Goal: Use online tool/utility: Utilize a website feature to perform a specific function

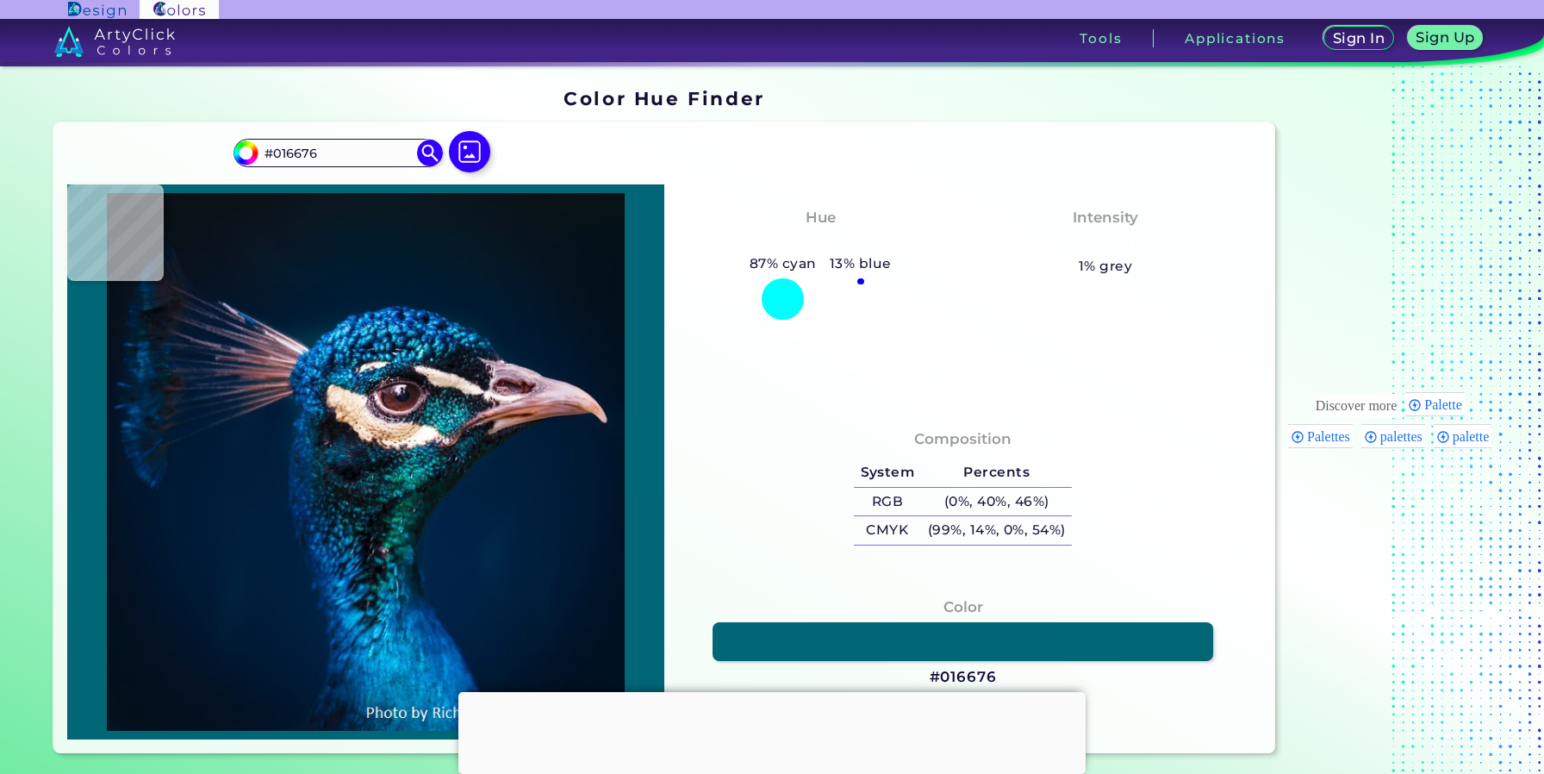
type input "#1b303b"
type input "#1B303B"
type input "#121c23"
type input "#121C23"
type input "#212533"
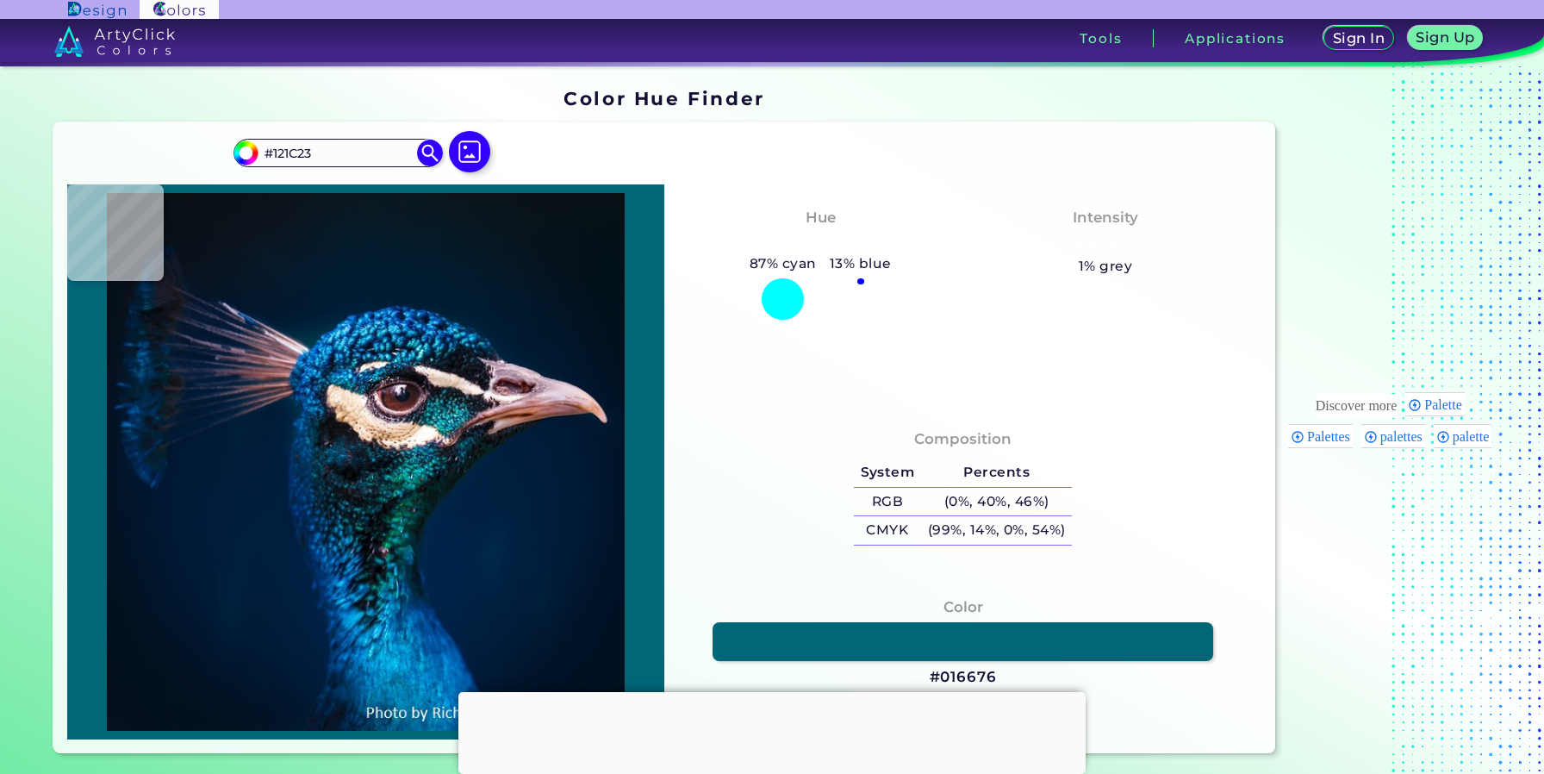
type input "#212533"
type input "#161624"
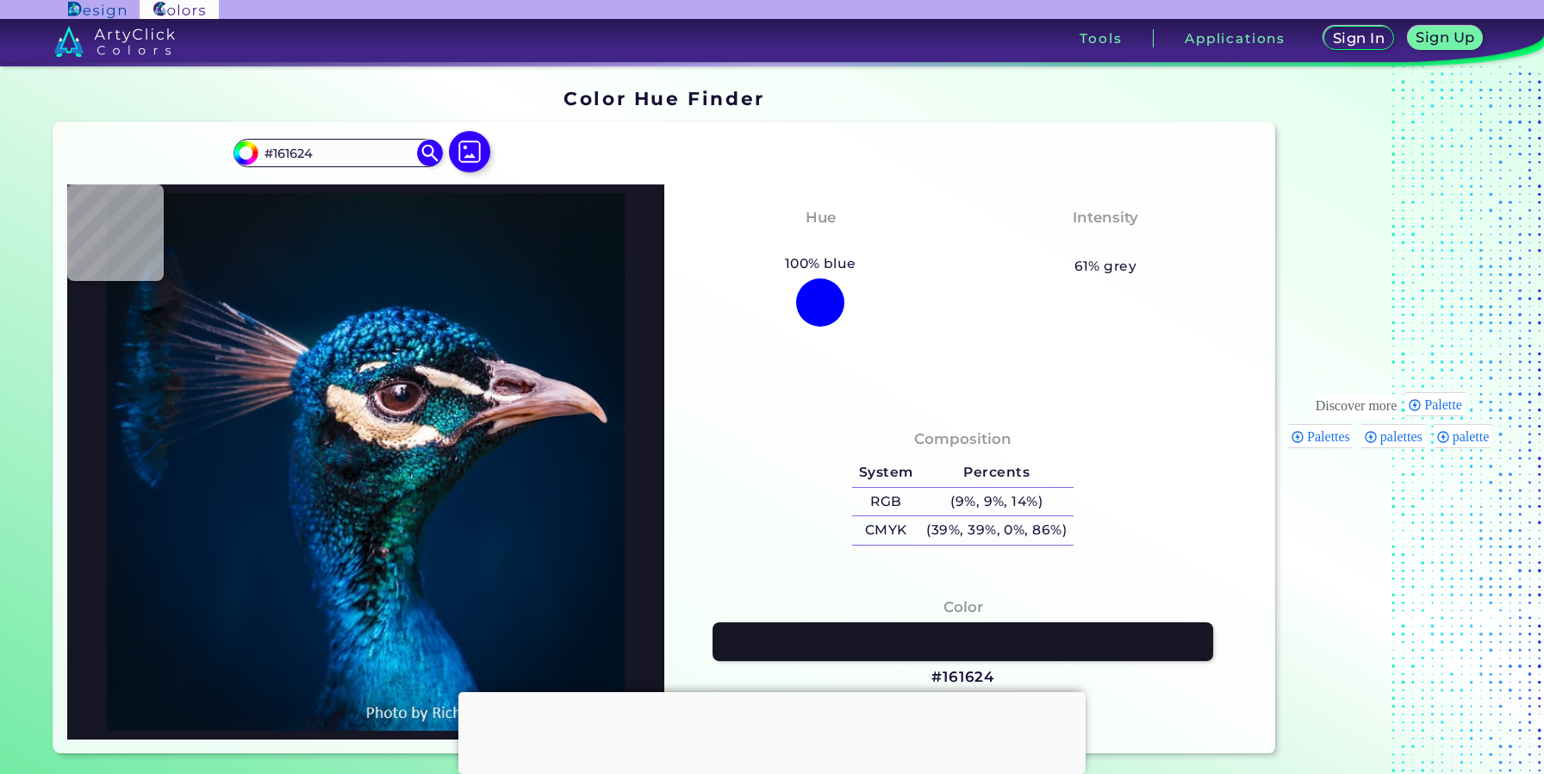
type input "#1f2131"
type input "#1F2131"
type input "#303243"
type input "#3a3c4d"
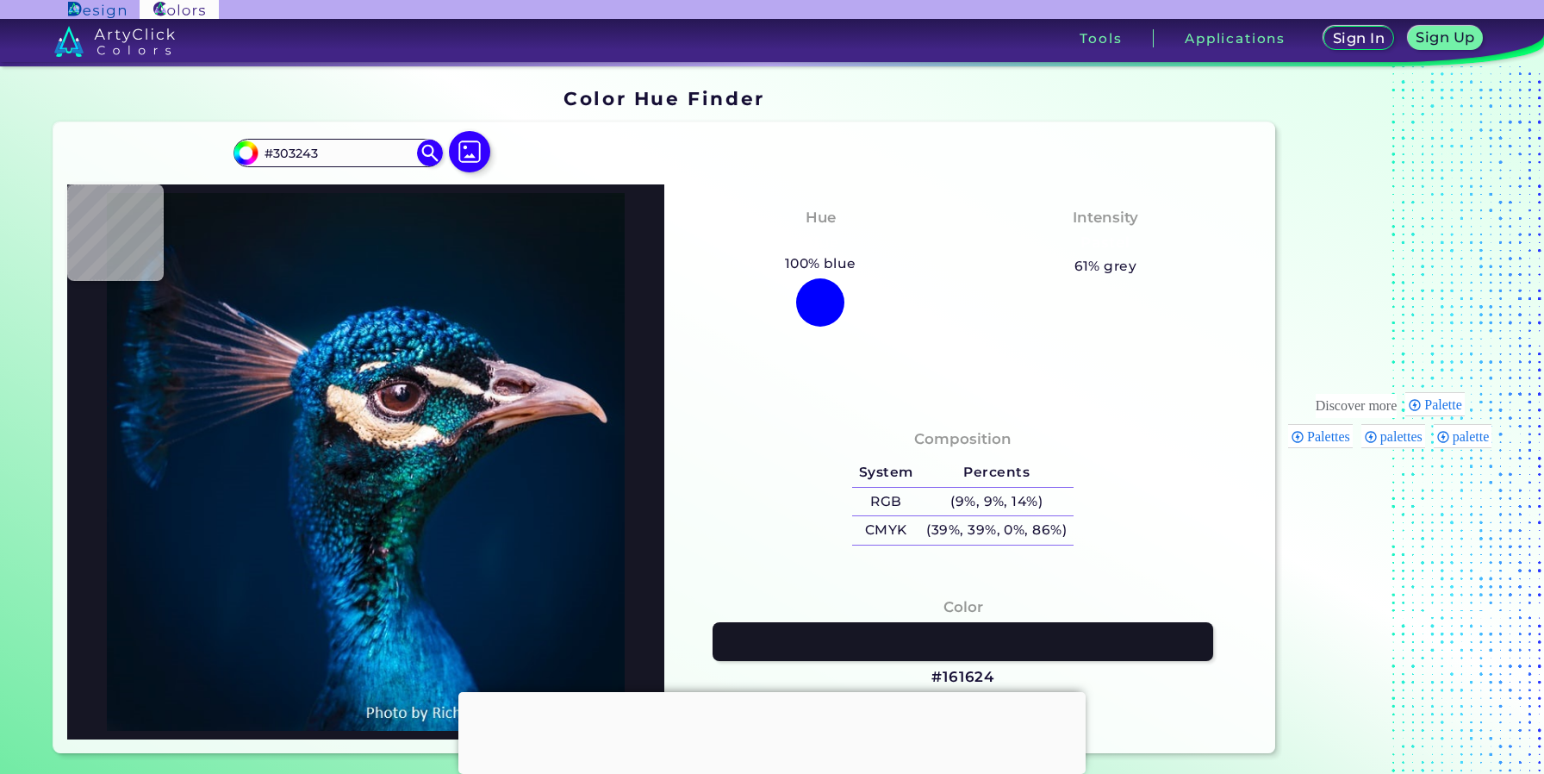
type input "#3A3C4D"
type input "#303342"
type input "#3d3e4b"
type input "#3D3E4B"
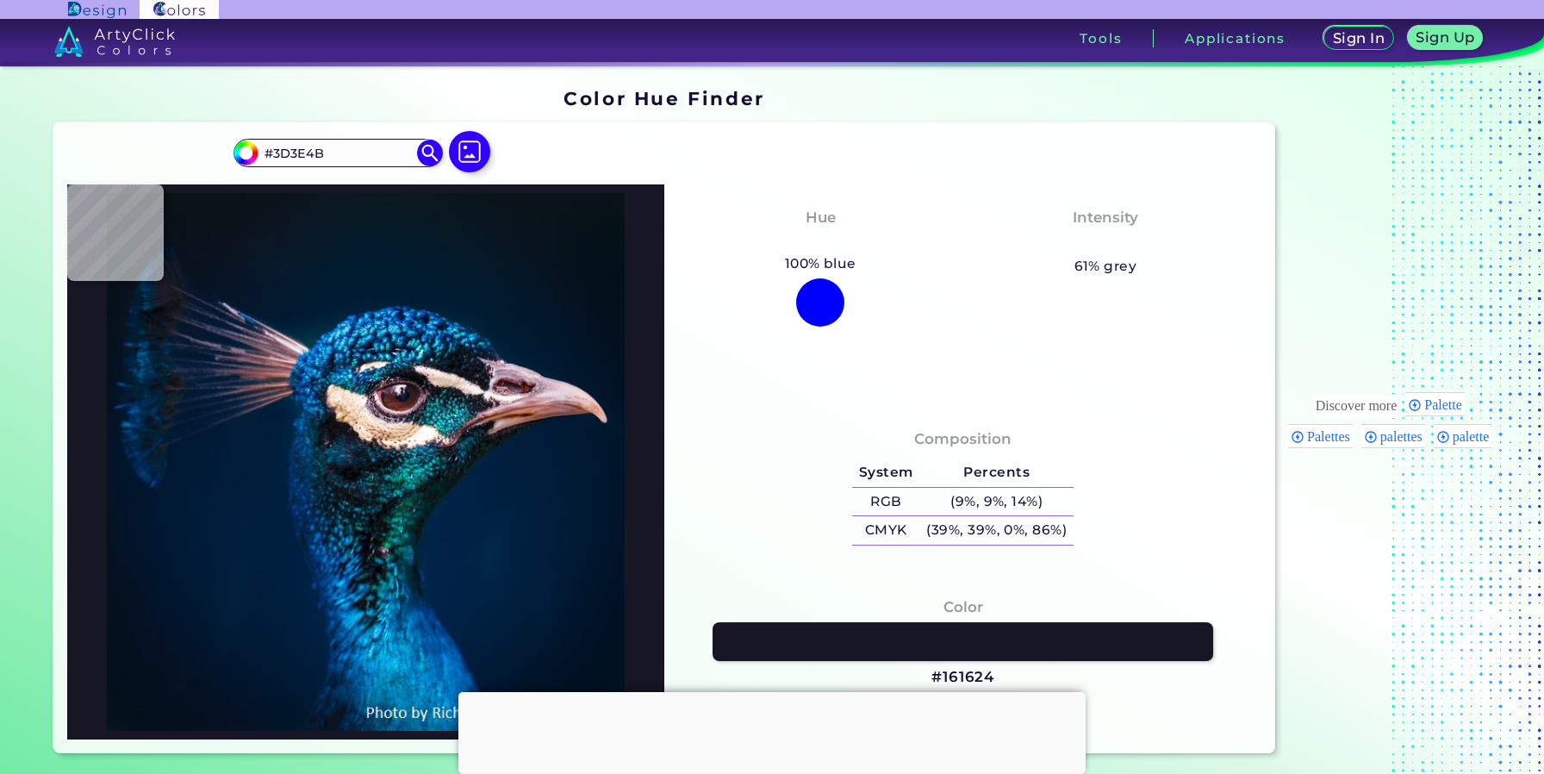
type input "#010510"
type input "#13232c"
type input "#13232C"
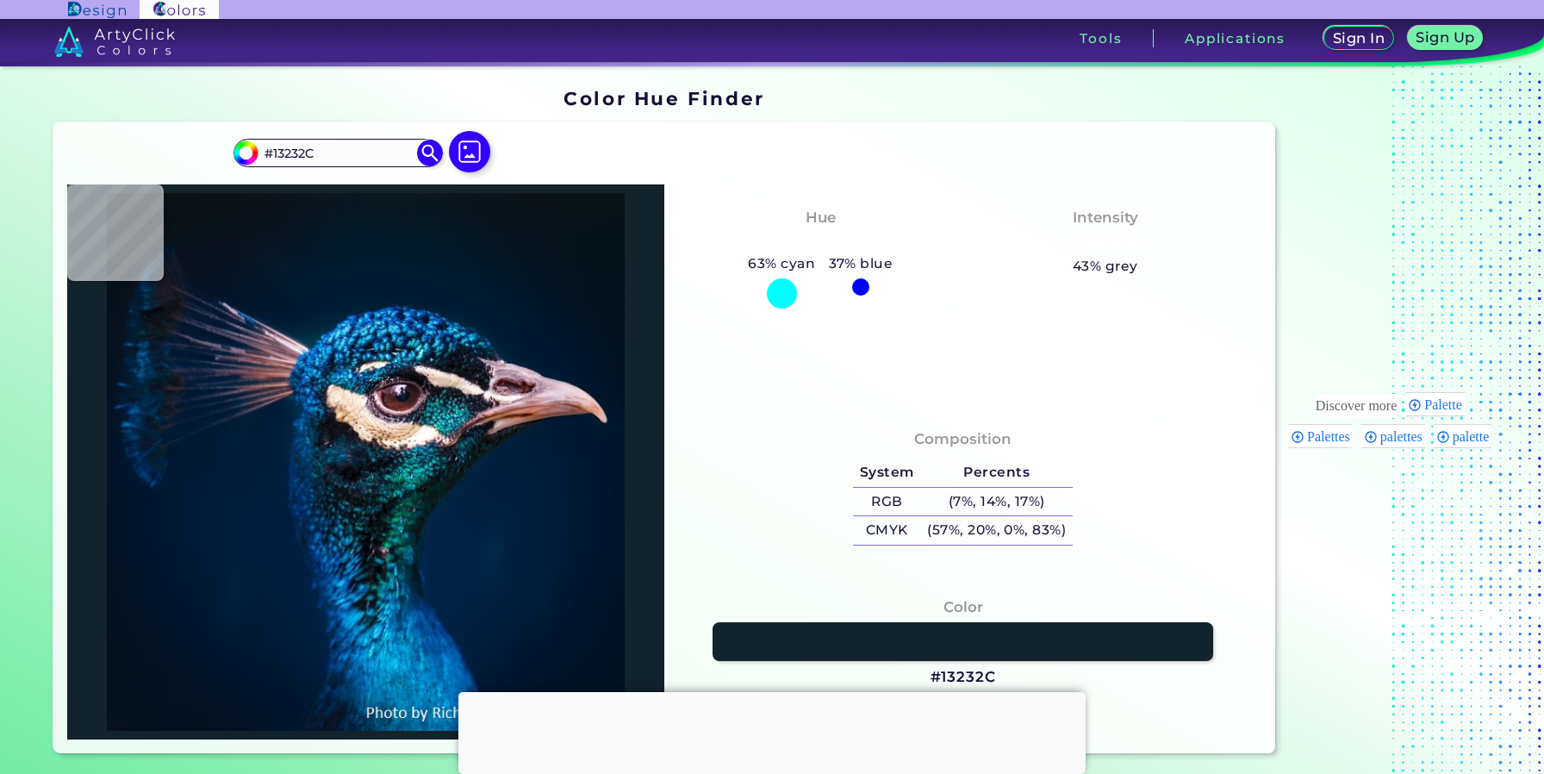
type input "#123137"
type input "#5c7c83"
type input "#5C7C83"
type input "#3a4f5a"
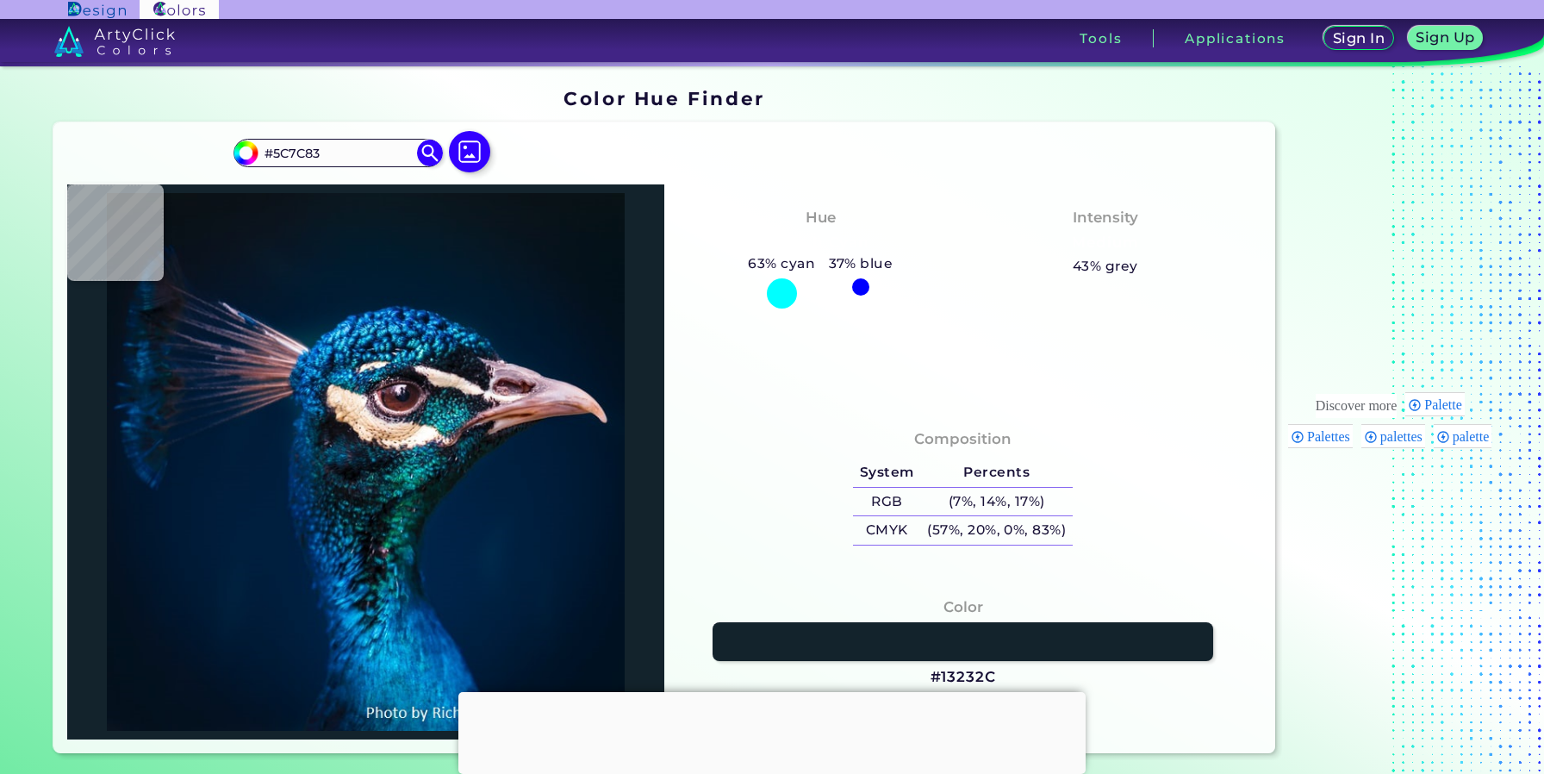
type input "#3A4F5A"
type input "#111e2d"
type input "#111E2D"
type input "#101726"
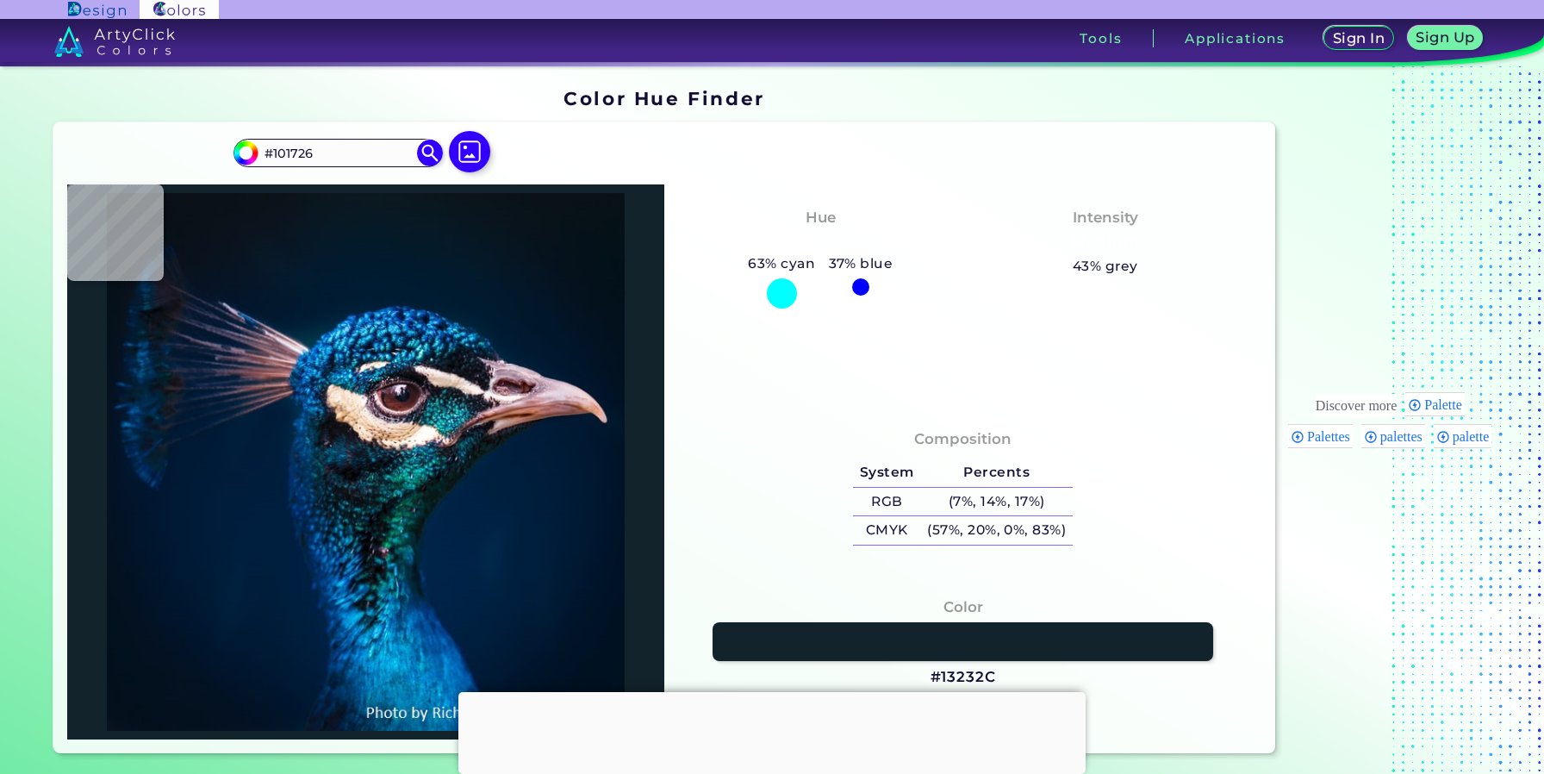
type input "#15212f"
type input "#15212F"
type input "#0e1925"
type input "#0E1925"
type input "#0e1520"
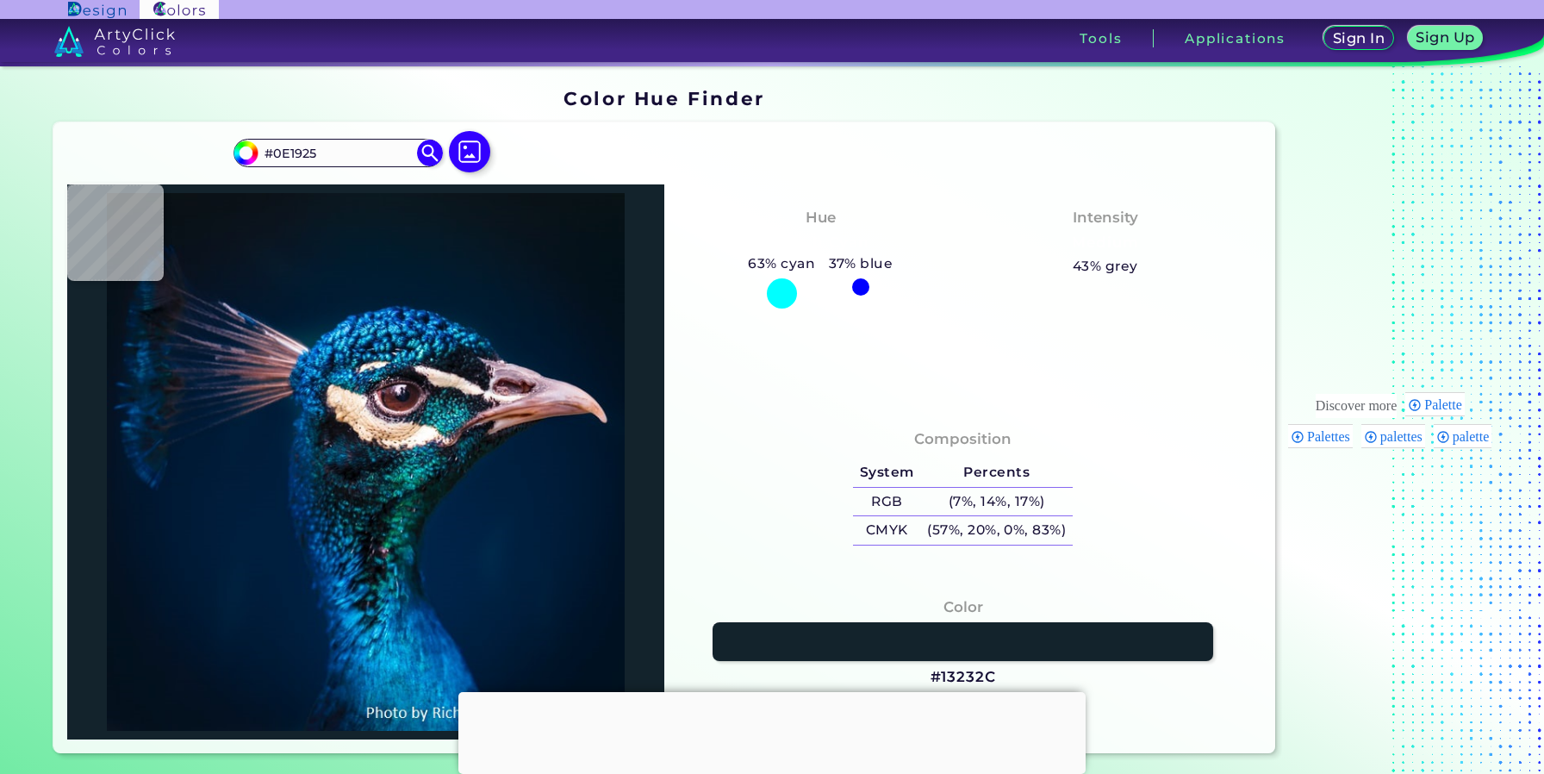
type input "#0E1520"
type input "#101922"
type input "#1d242e"
type input "#1D242E"
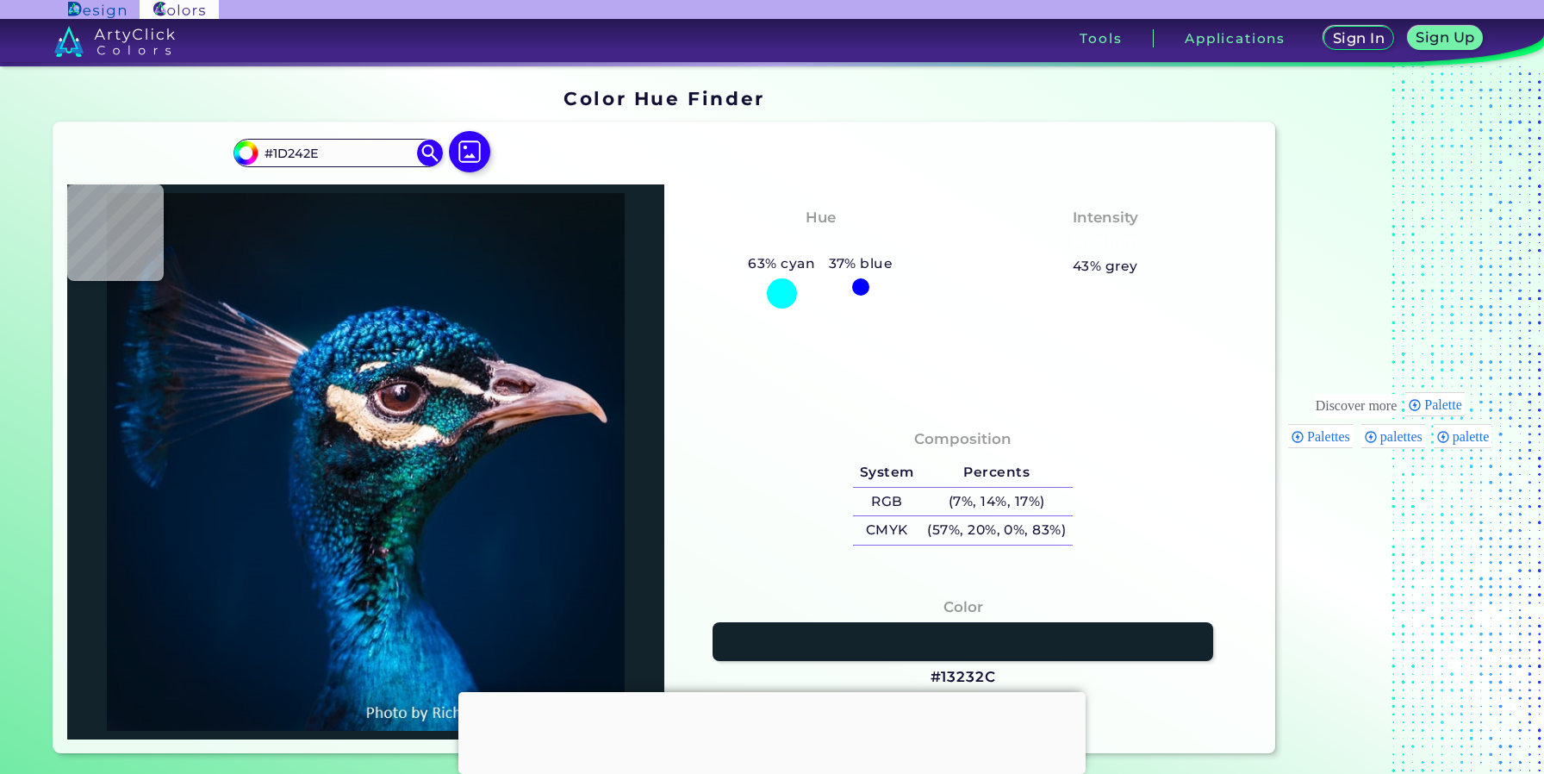
type input "#15191b"
type input "#15191B"
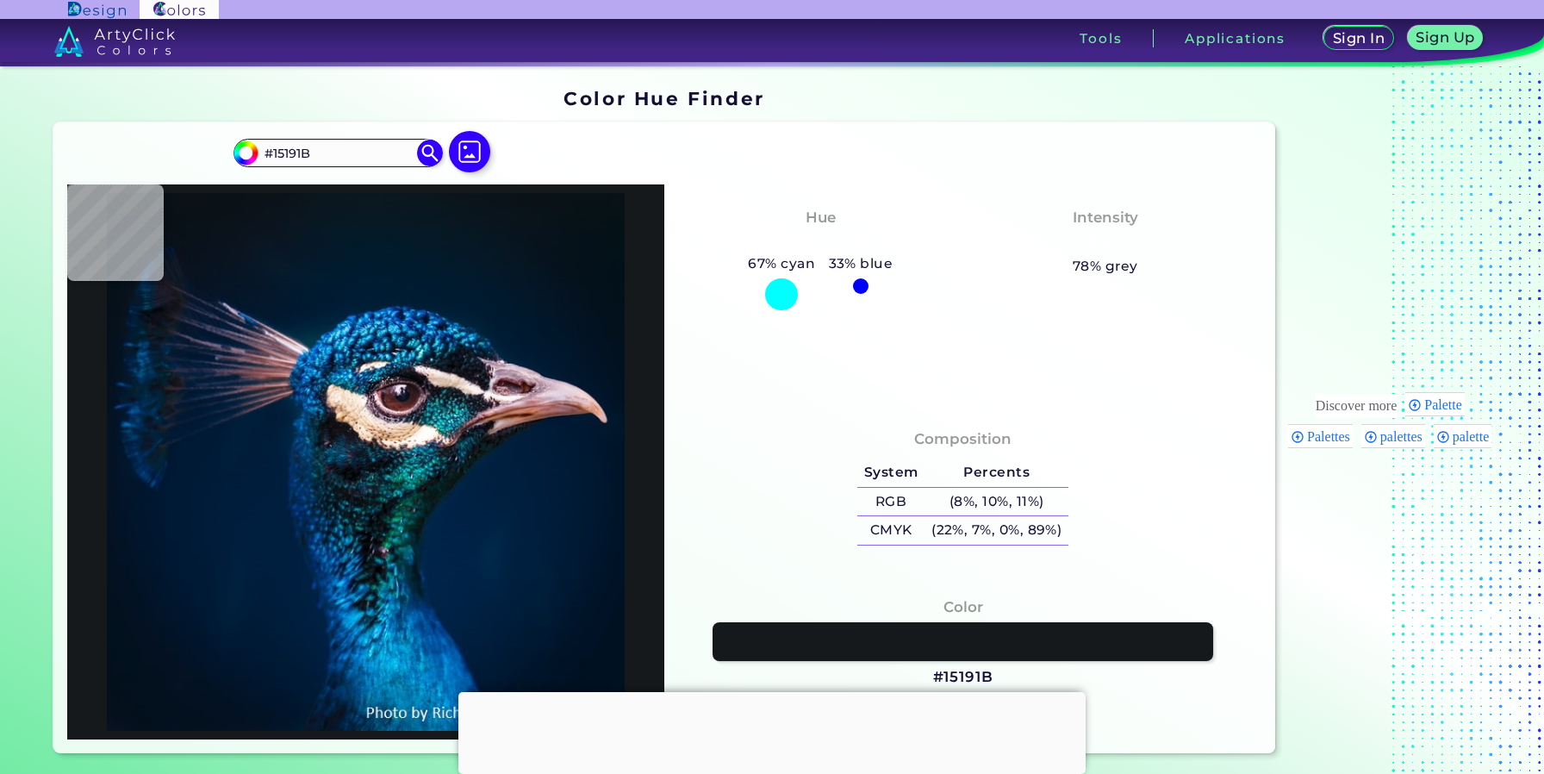
type input "#5e5f5f"
type input "#5E5F5F"
type input "#e3cdb5"
type input "#E3CDB5"
type input "#d2b9a4"
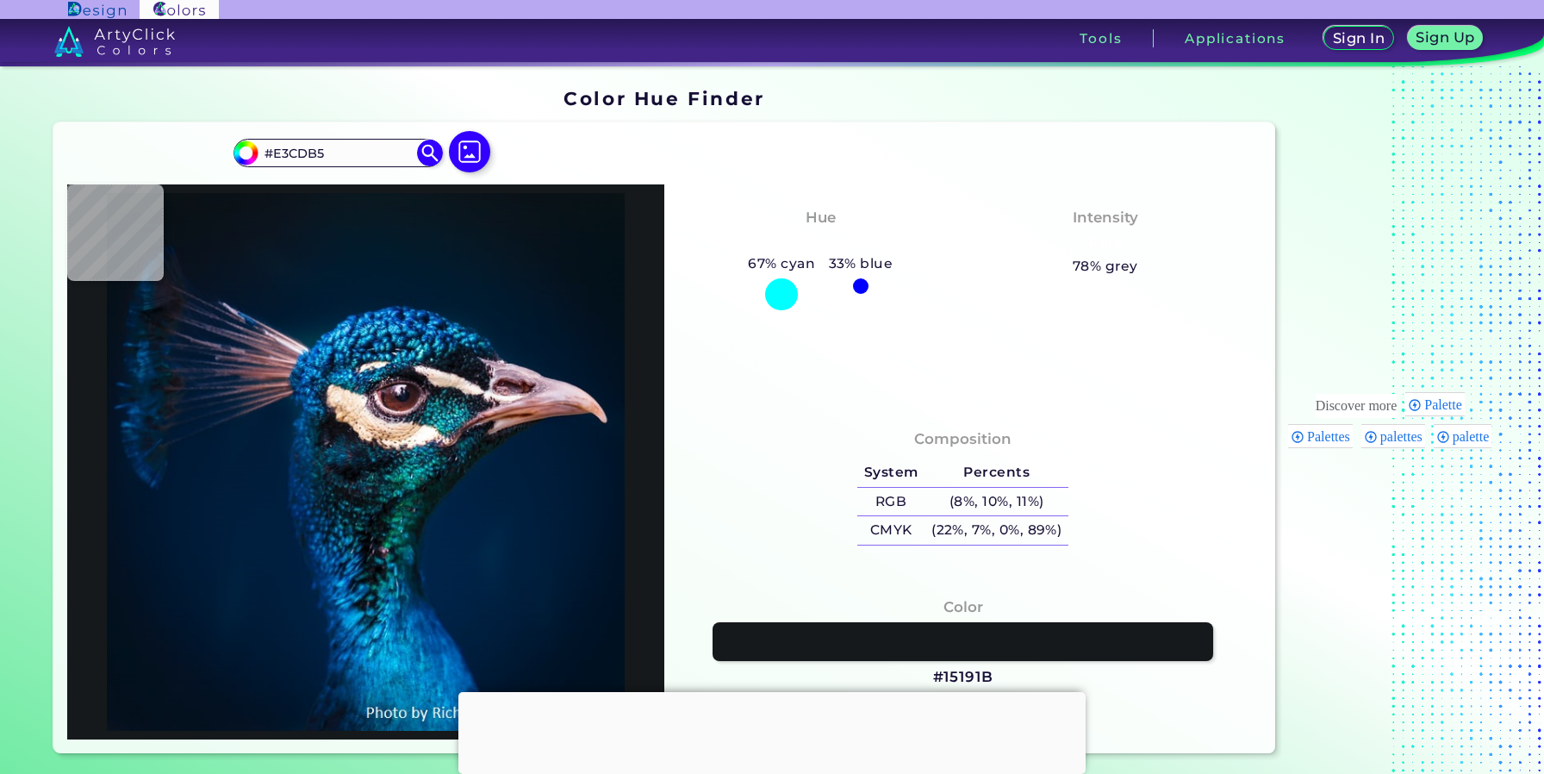
type input "#D2B9A4"
type input "#e1d0c3"
type input "#E1D0C3"
type input "#e0d4c5"
type input "#E0D4C5"
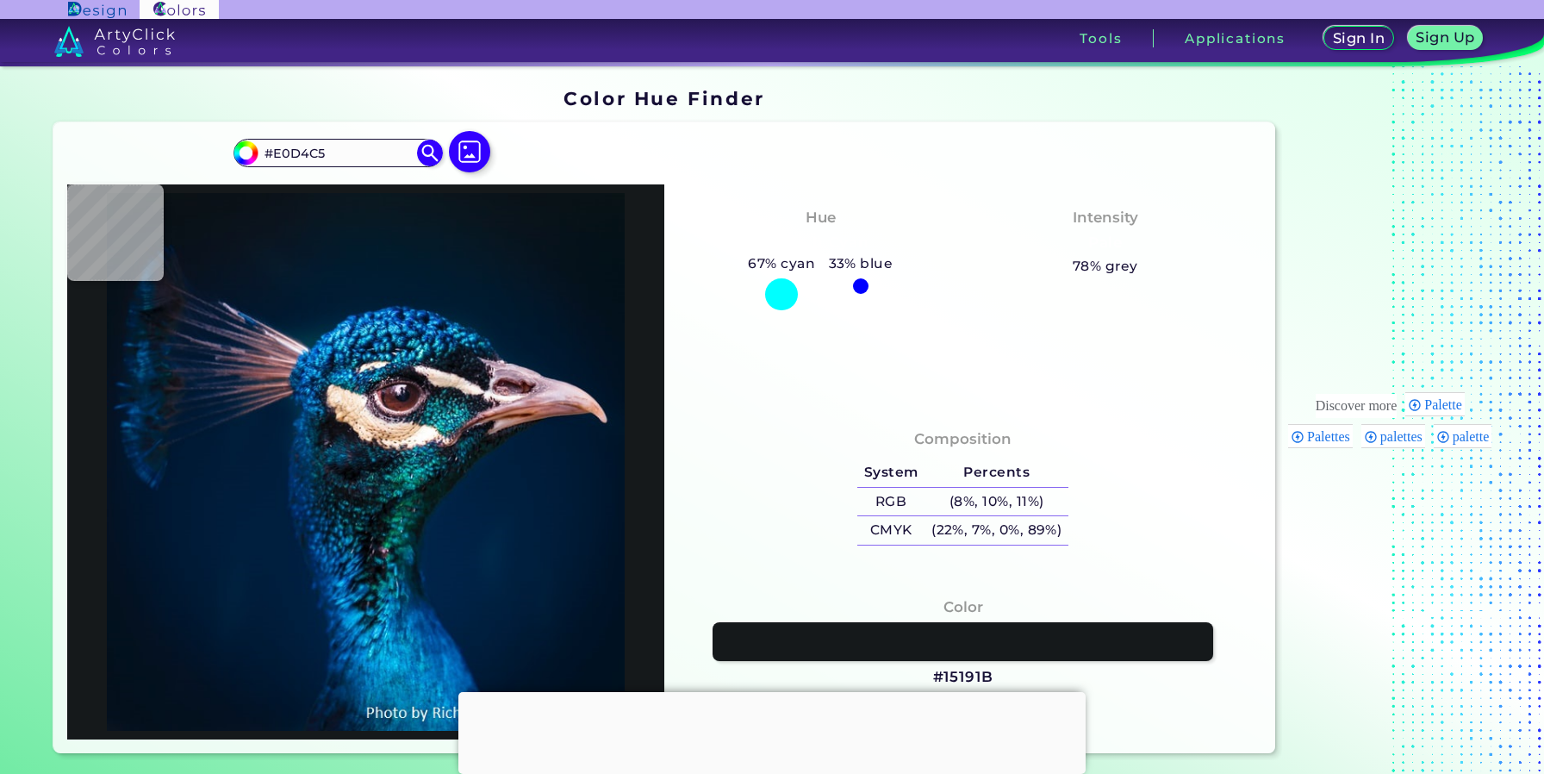
type input "#ebe1d7"
type input "#EBE1D7"
type input "#f0e2de"
type input "#F0E2DE"
type input "#e0d5d3"
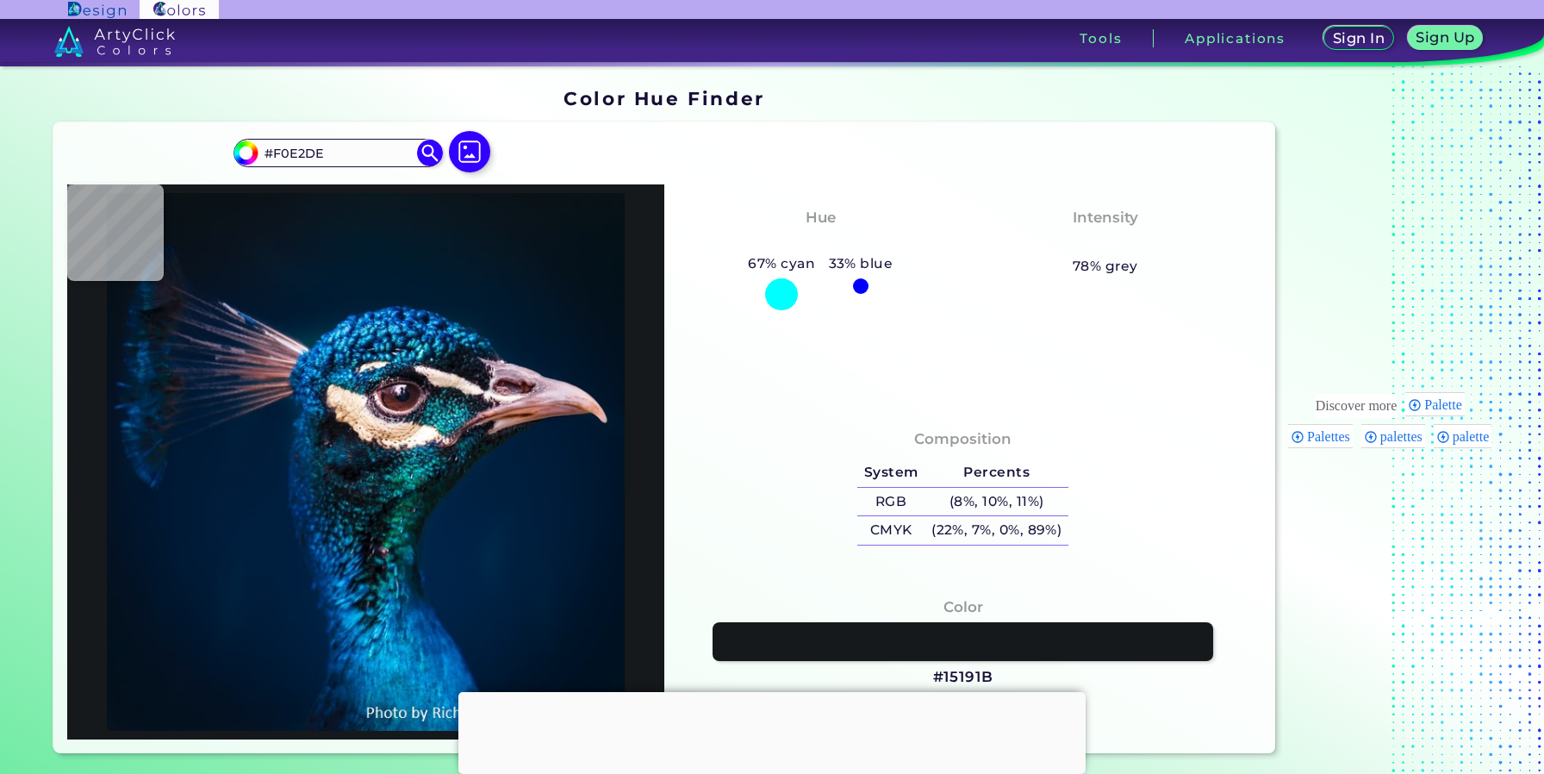
type input "#E0D5D3"
type input "#e9dfe0"
type input "#E9DFE0"
type input "#baaeb2"
type input "#BAAEB2"
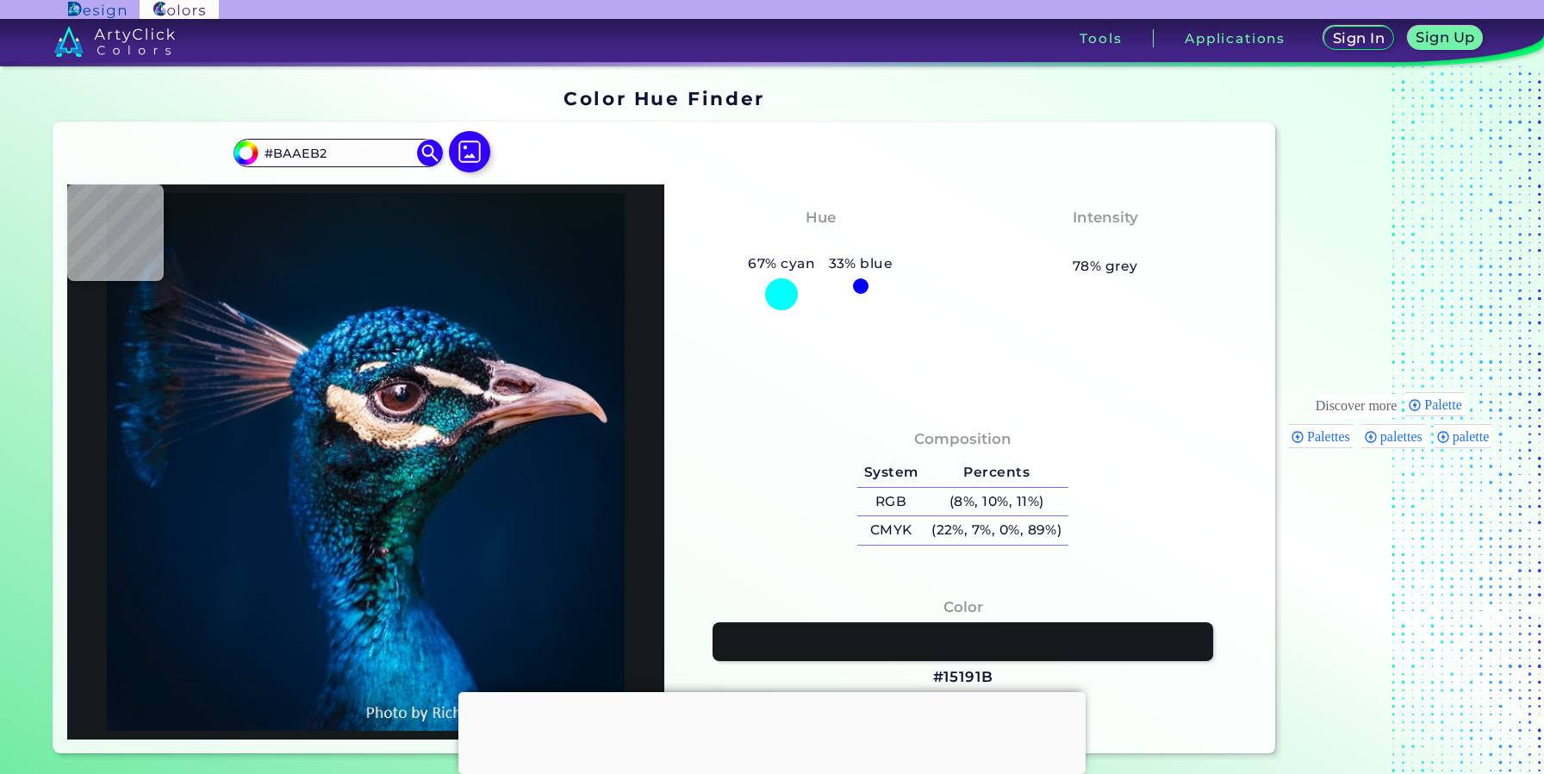
type input "#4d444c"
type input "#4D444C"
type input "#1a181f"
type input "#1A181F"
type input "#1a1c24"
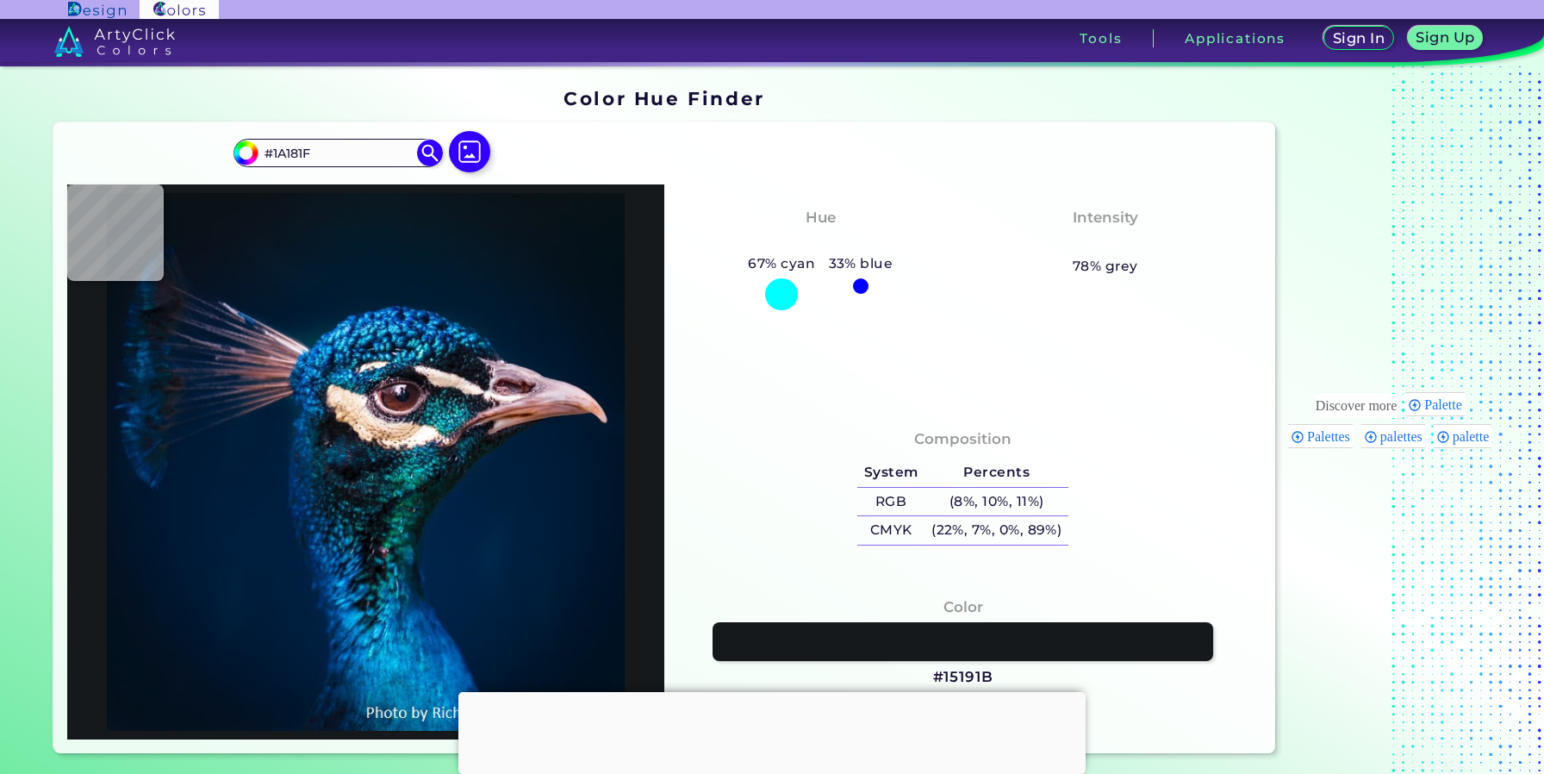
type input "#1A1C24"
type input "#1e212a"
type input "#1E212A"
type input "#1e1b24"
type input "#1E1B24"
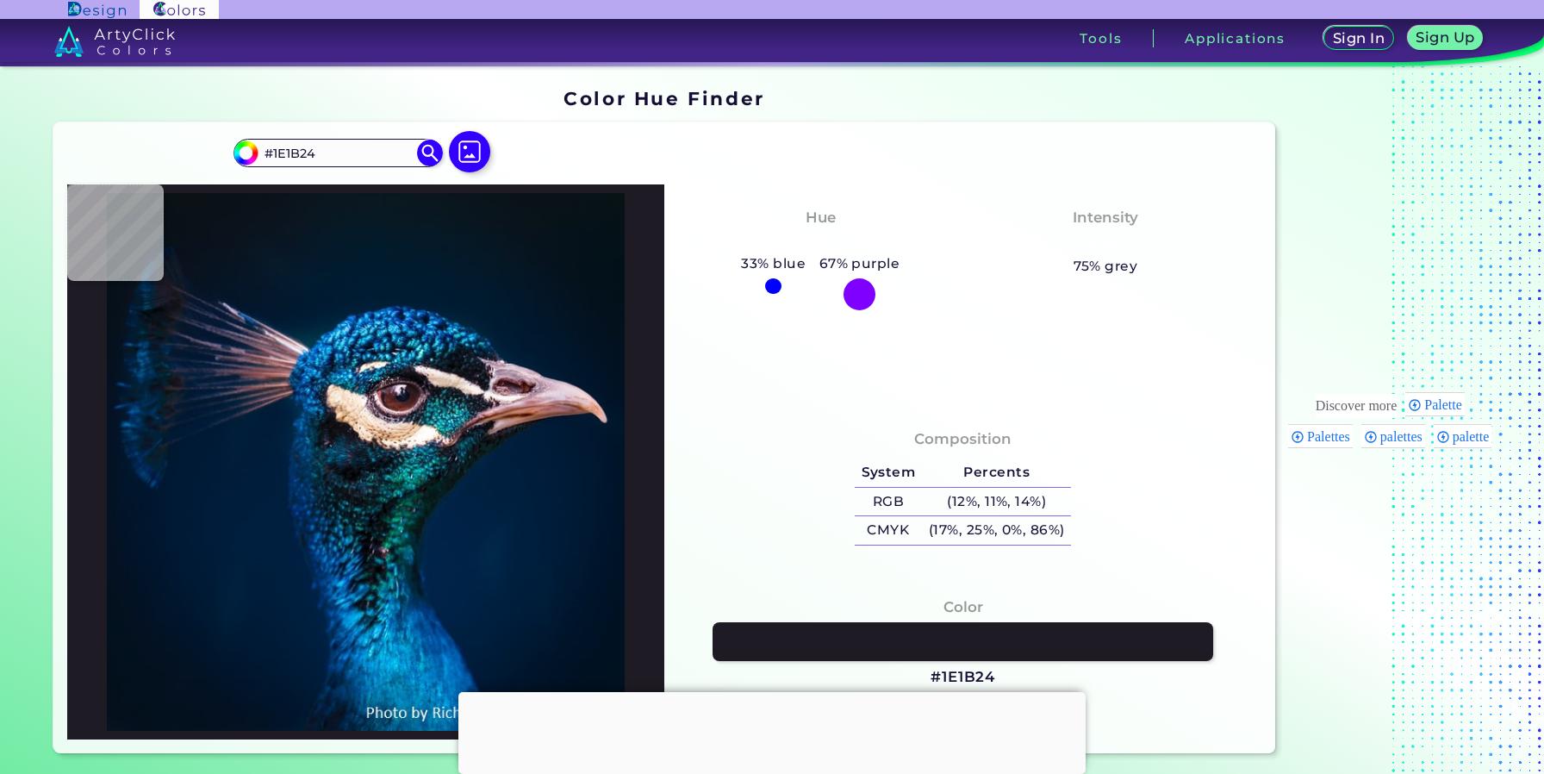
type input "#0a0d18"
type input "#0A0D18"
type input "#04141d"
type input "#04141D"
type input "#0f212c"
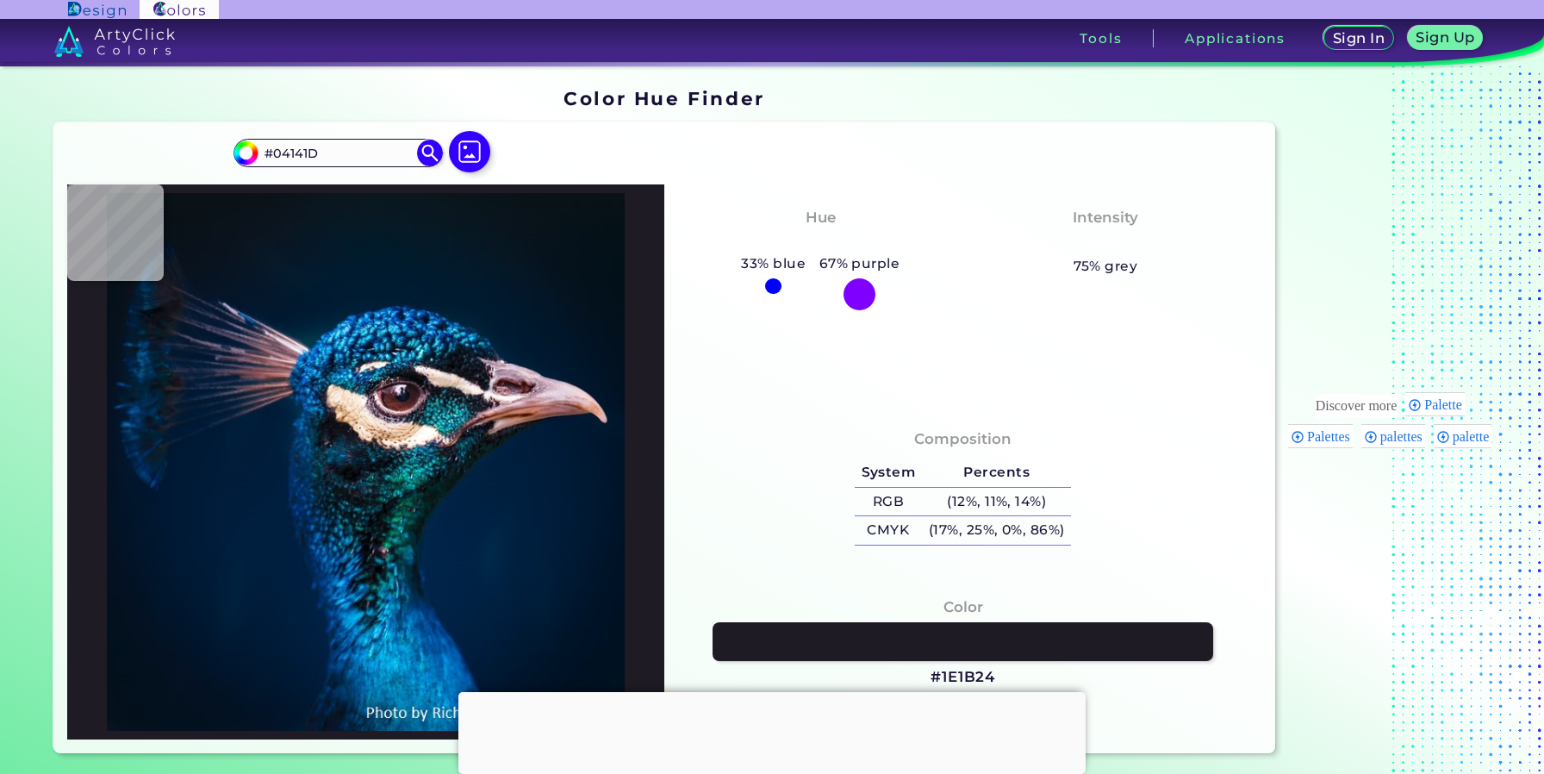
type input "#0F212C"
type input "#0c1e2d"
type input "#0C1E2D"
type input "#082635"
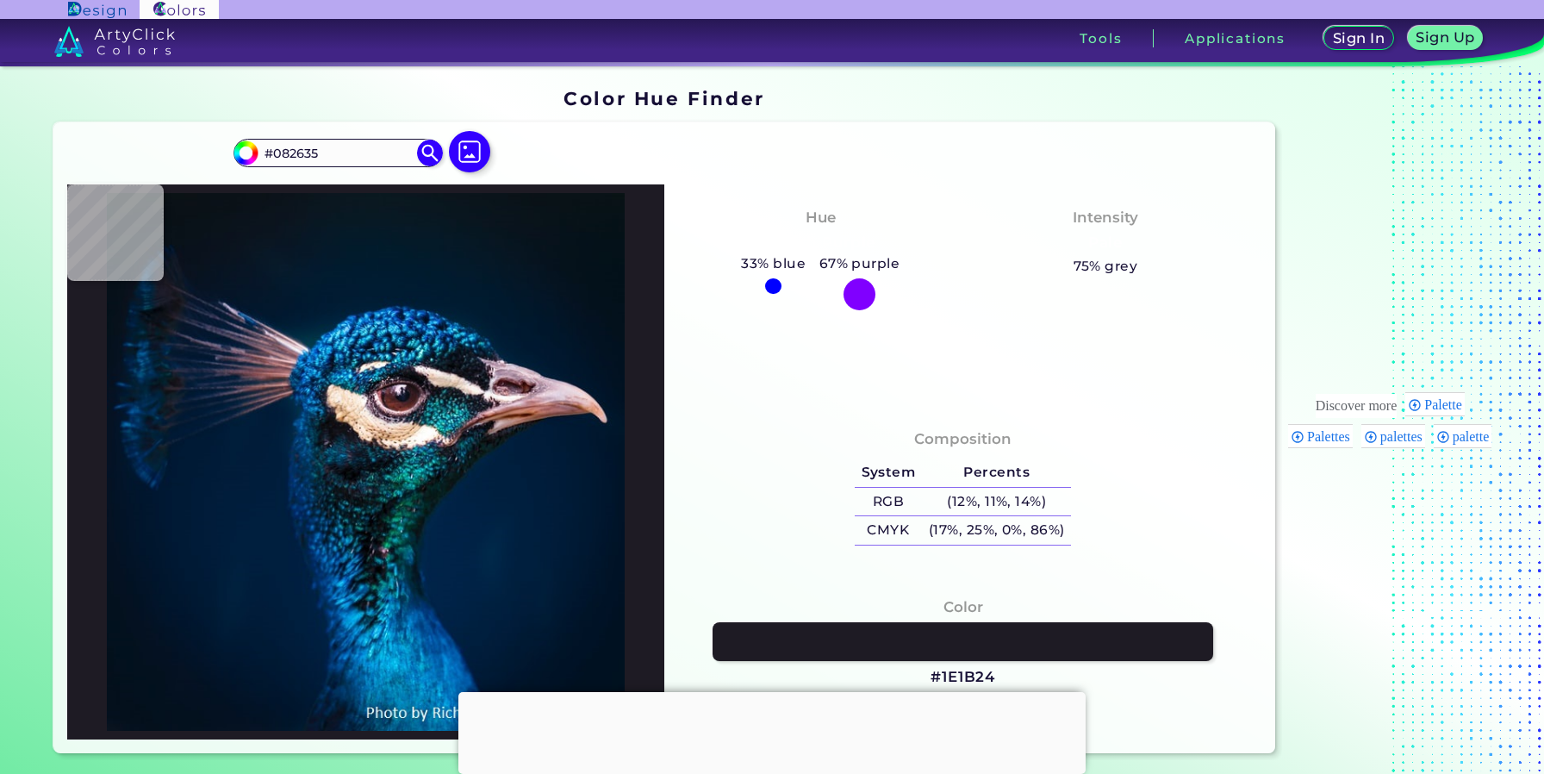
type input "#012e3f"
type input "#012E3F"
type input "#094750"
type input "#337f87"
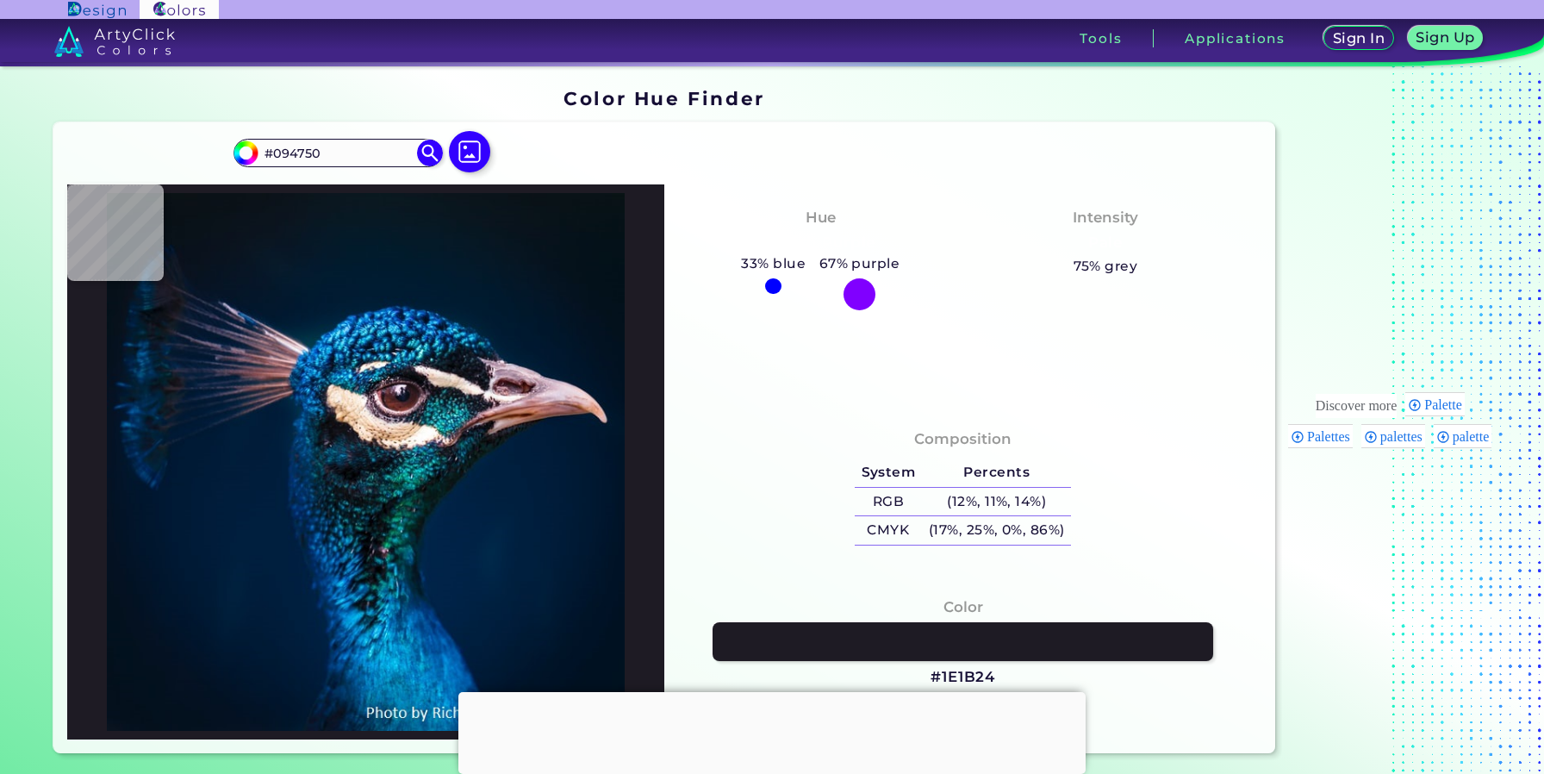
type input "#337F87"
type input "#a2f0fa"
type input "#A2F0FA"
type input "#447889"
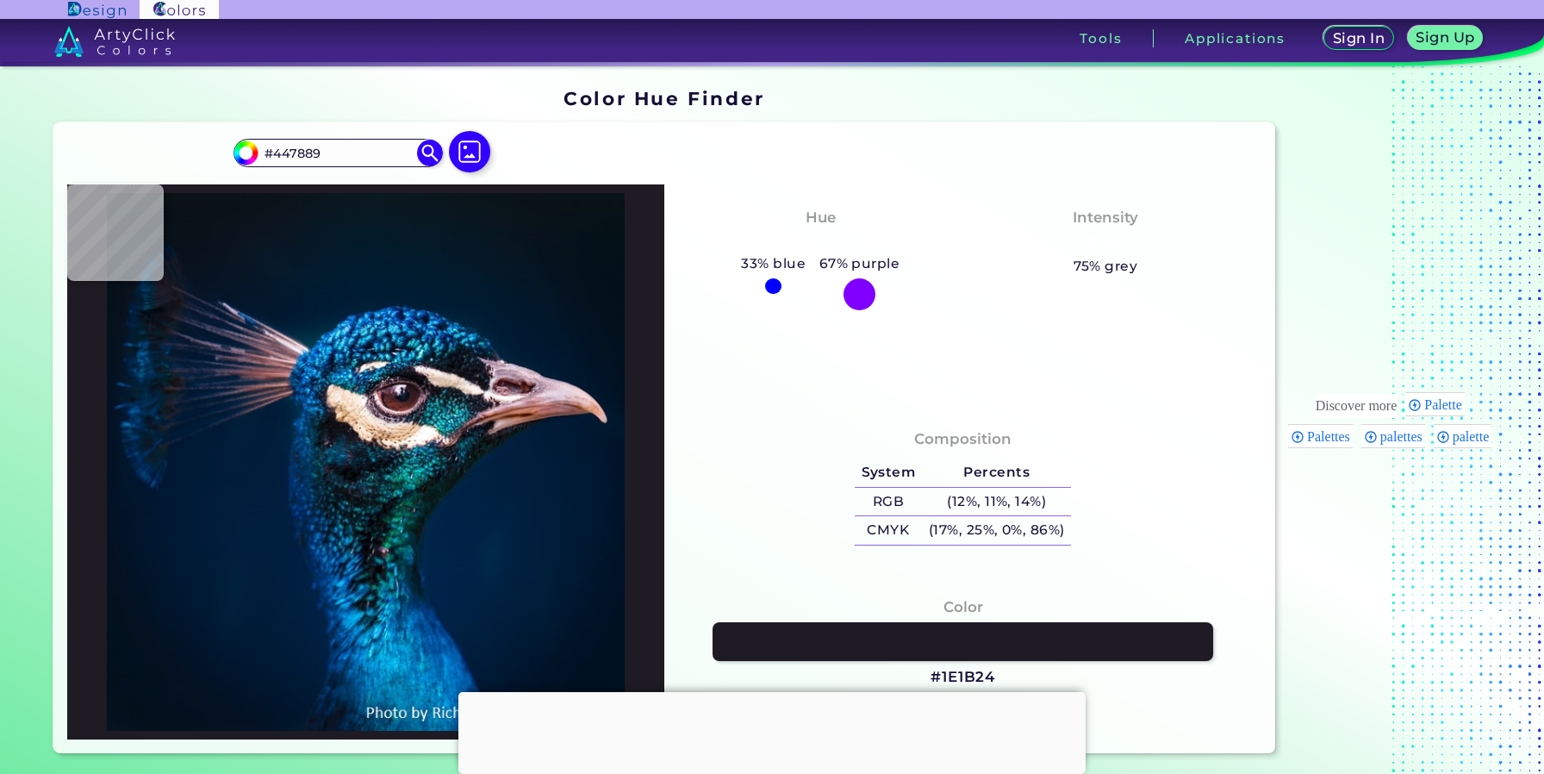
type input "#02172c"
type input "#02172C"
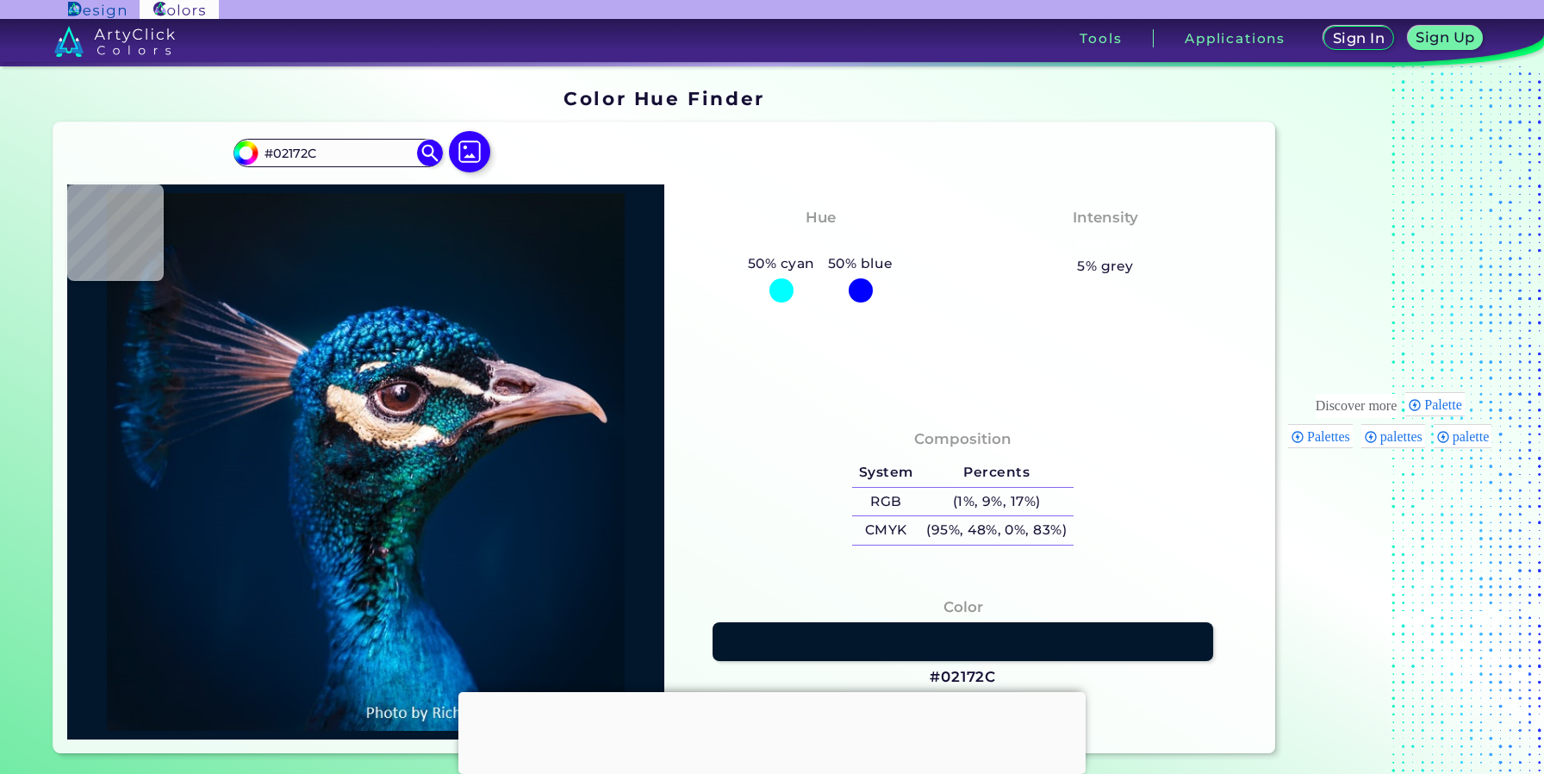
type input "#03192f"
type input "#03192F"
type input "#031c39"
type input "#031C39"
type input "#073d67"
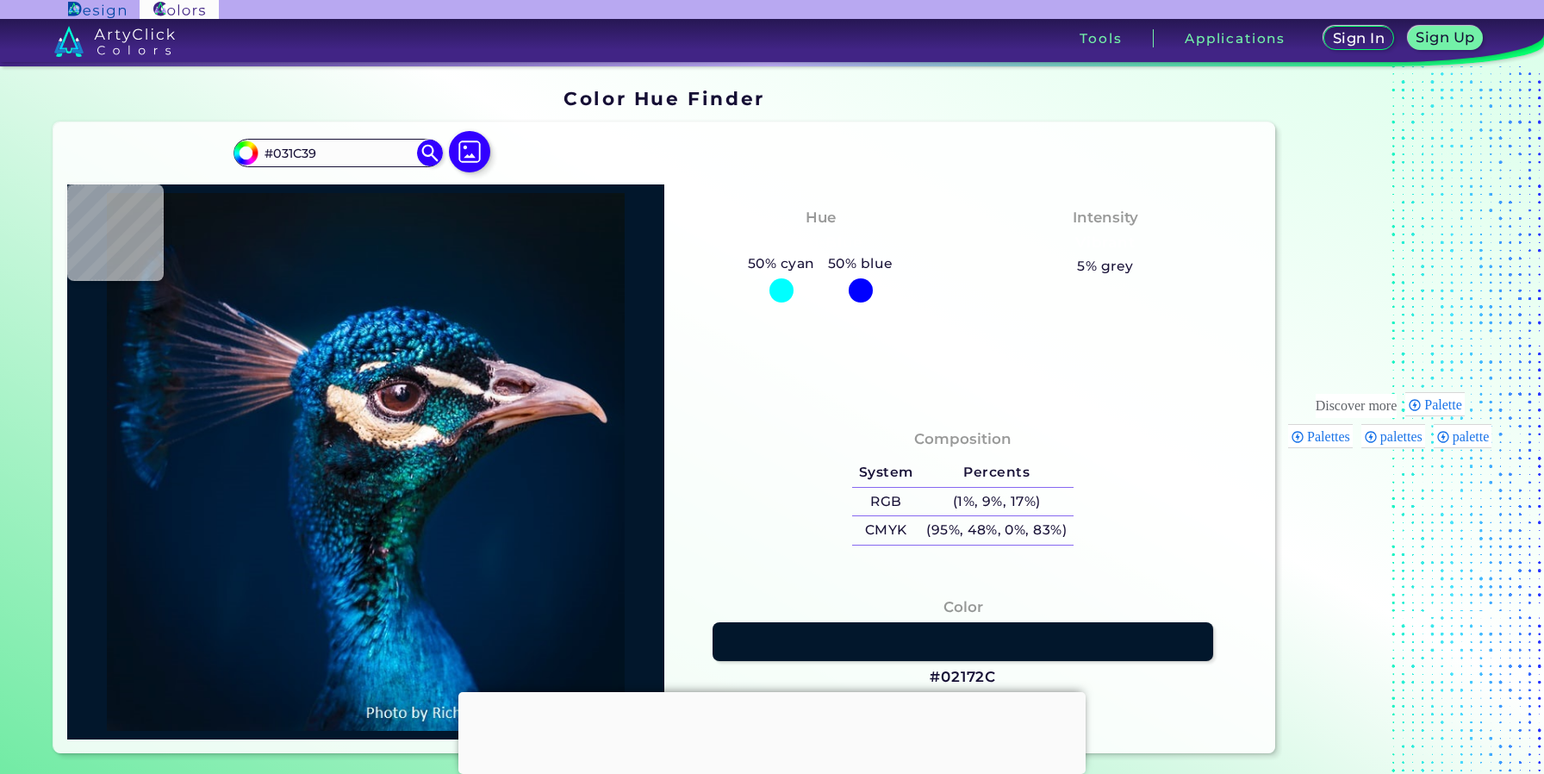
type input "#073D67"
type input "#064a75"
type input "#064A75"
type input "#014f76"
type input "#014F76"
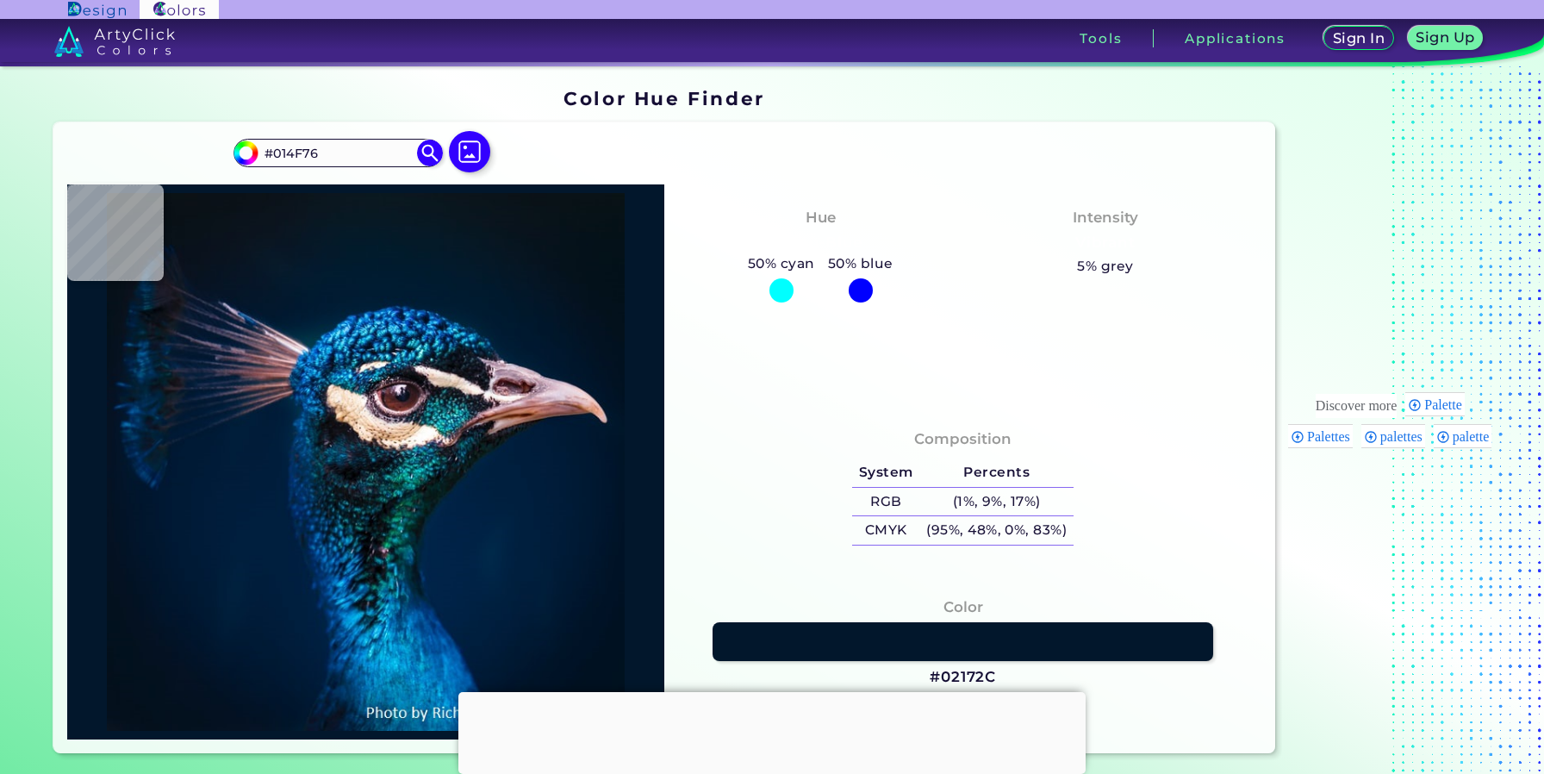
type input "#005176"
type input "#005174"
type input "#005873"
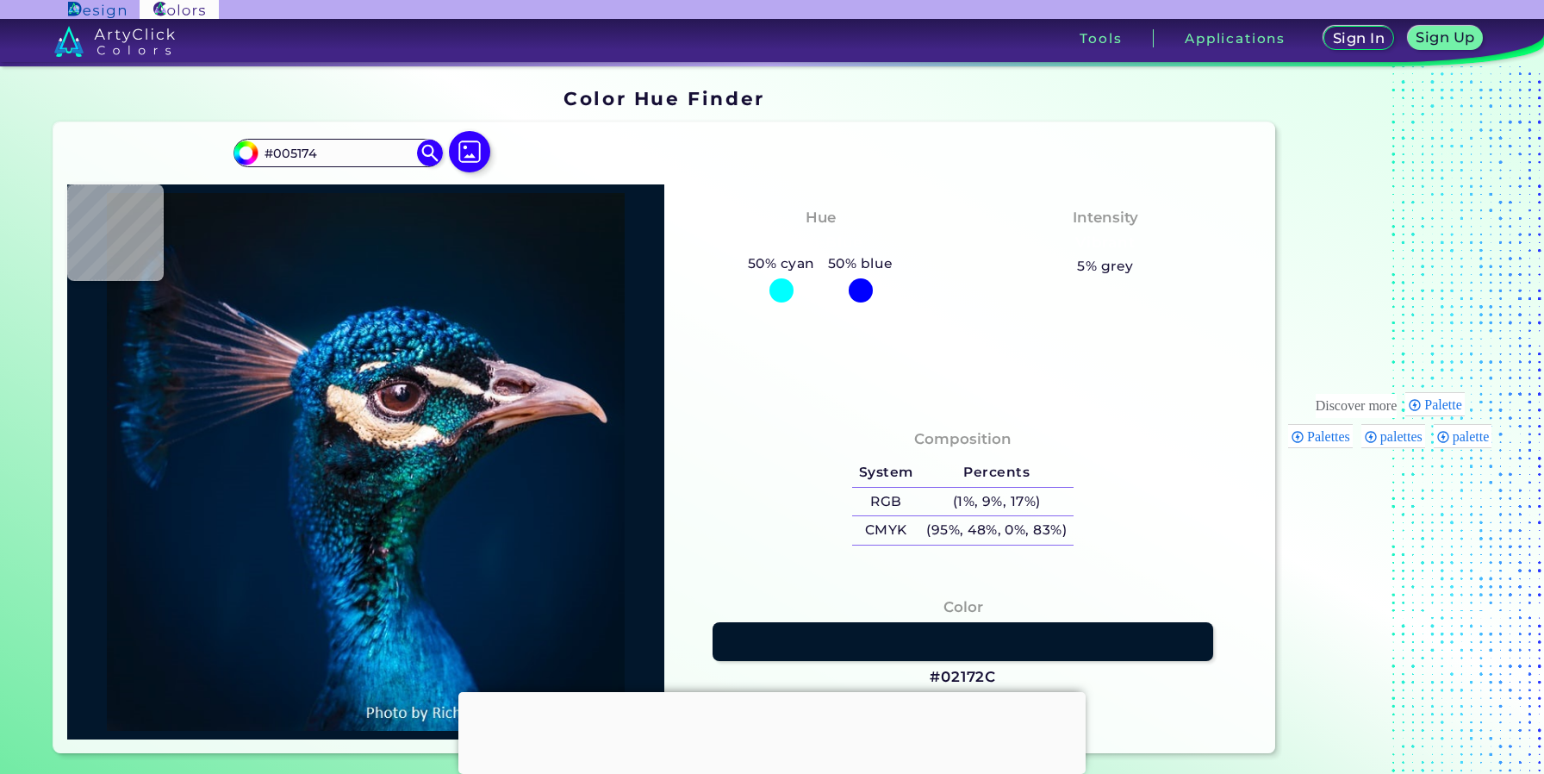
type input "#005873"
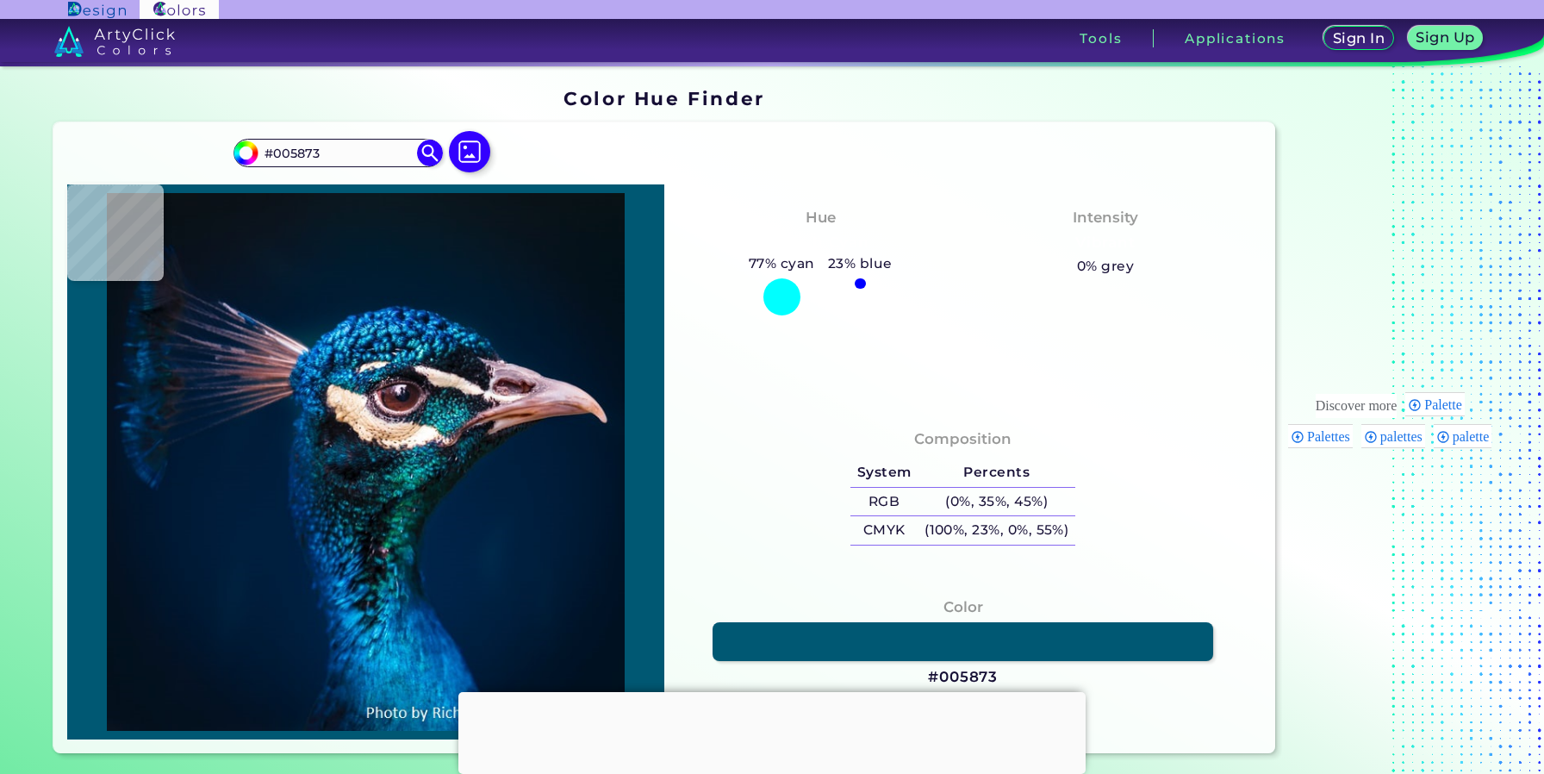
type input "#1e7b90"
type input "#1E7B90"
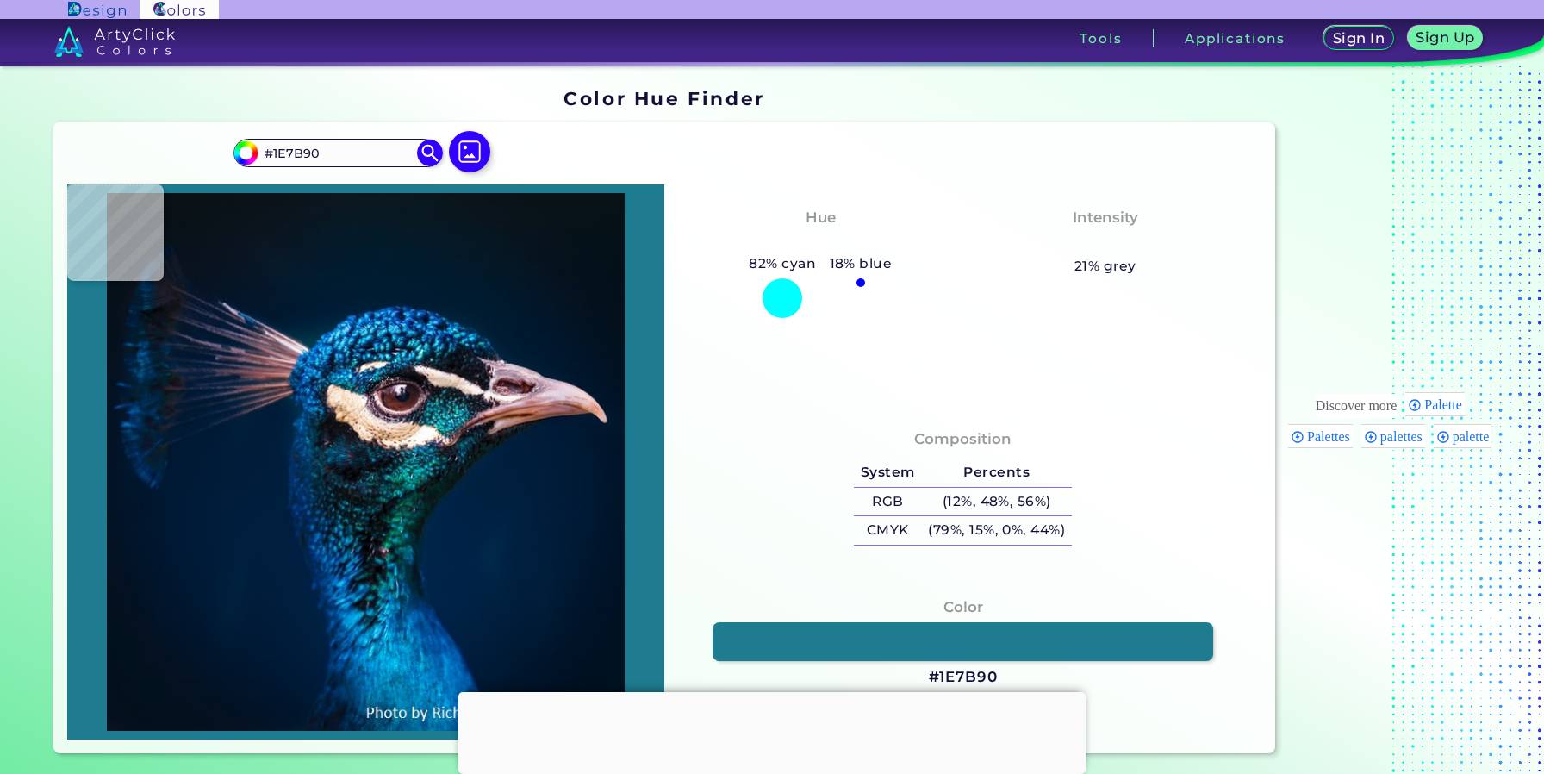
type input "#7bcfdb"
type input "#7BCFDB"
type input "#a4eef5"
type input "#A4EEF5"
type input "#2e8c9f"
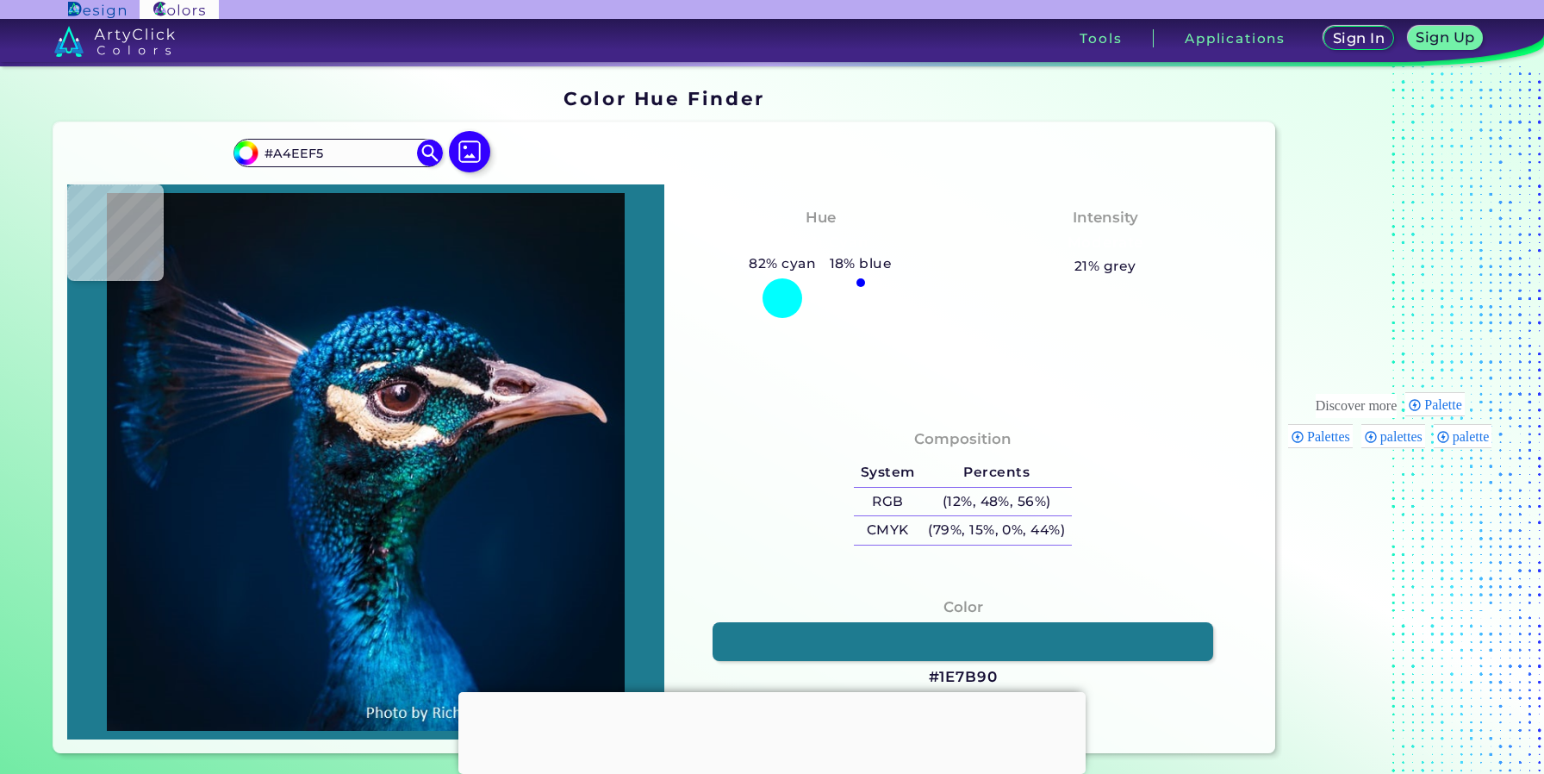
type input "#2E8C9F"
type input "#71e2f1"
type input "#71E2F1"
type input "#9afeff"
type input "#9AFEFF"
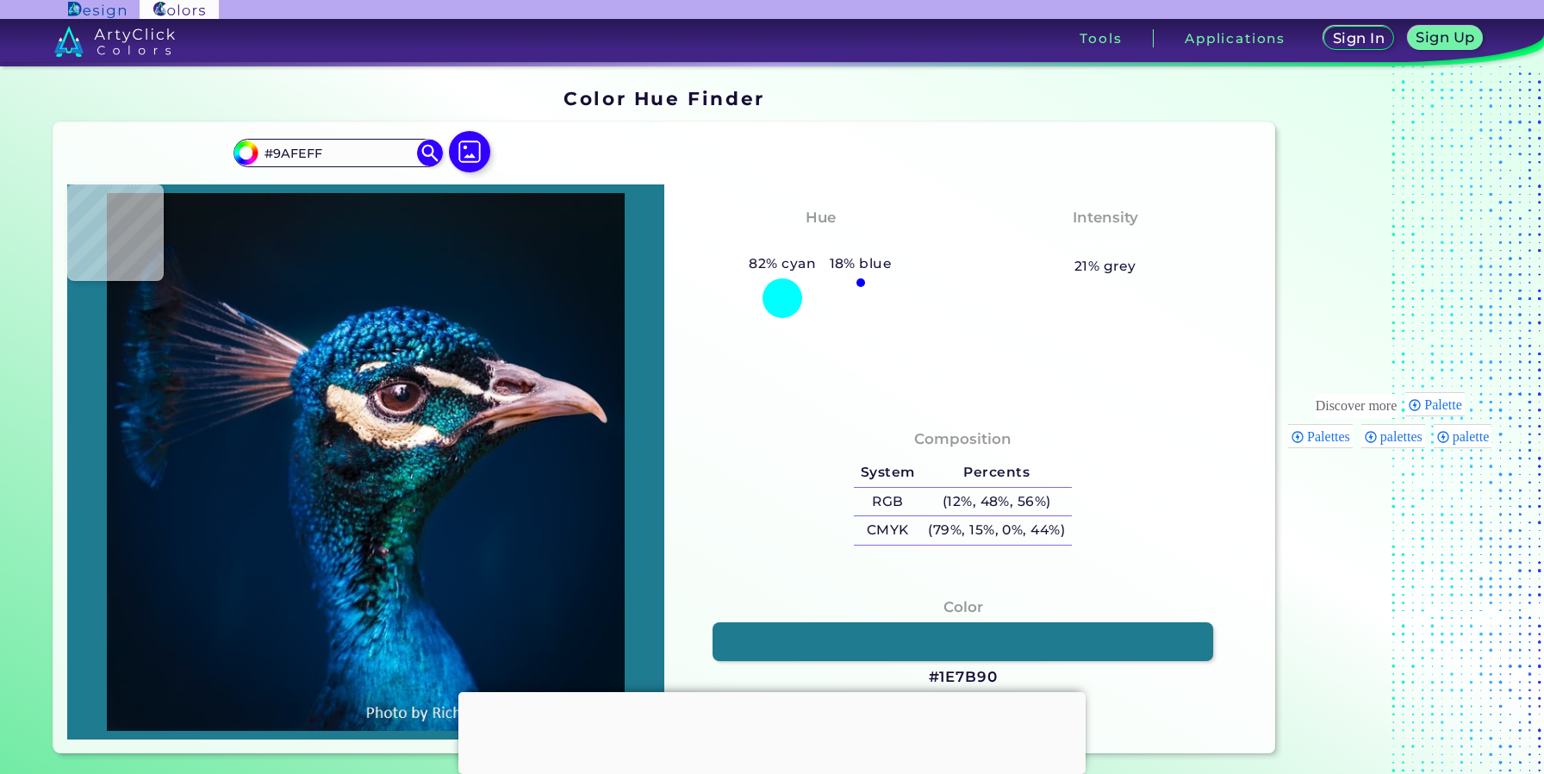
type input "#006f90"
type input "#006F90"
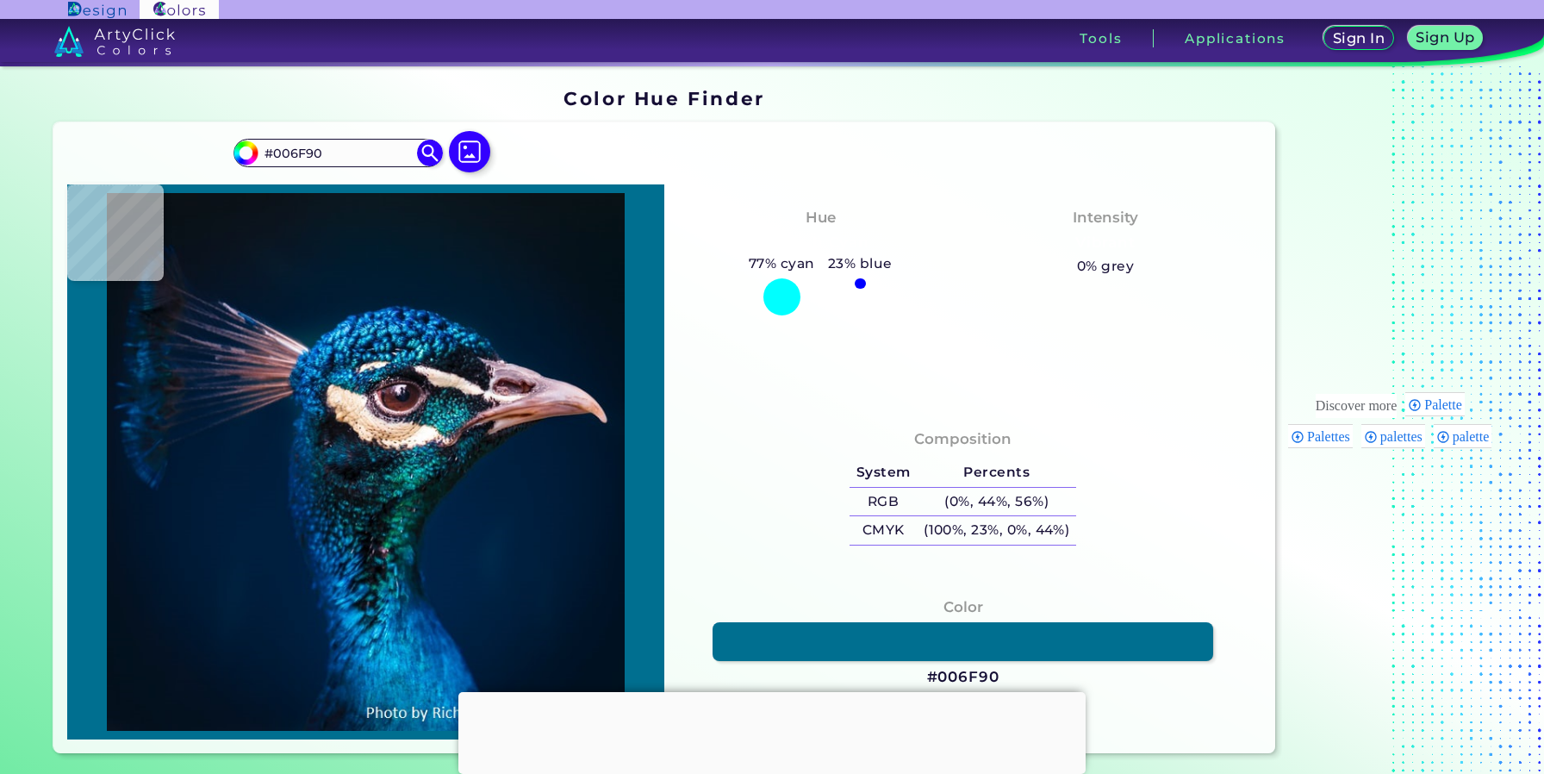
type input "#25a6bd"
type input "#25A6BD"
type input "#44c6e2"
type input "#44C6E2"
type input "#169bb3"
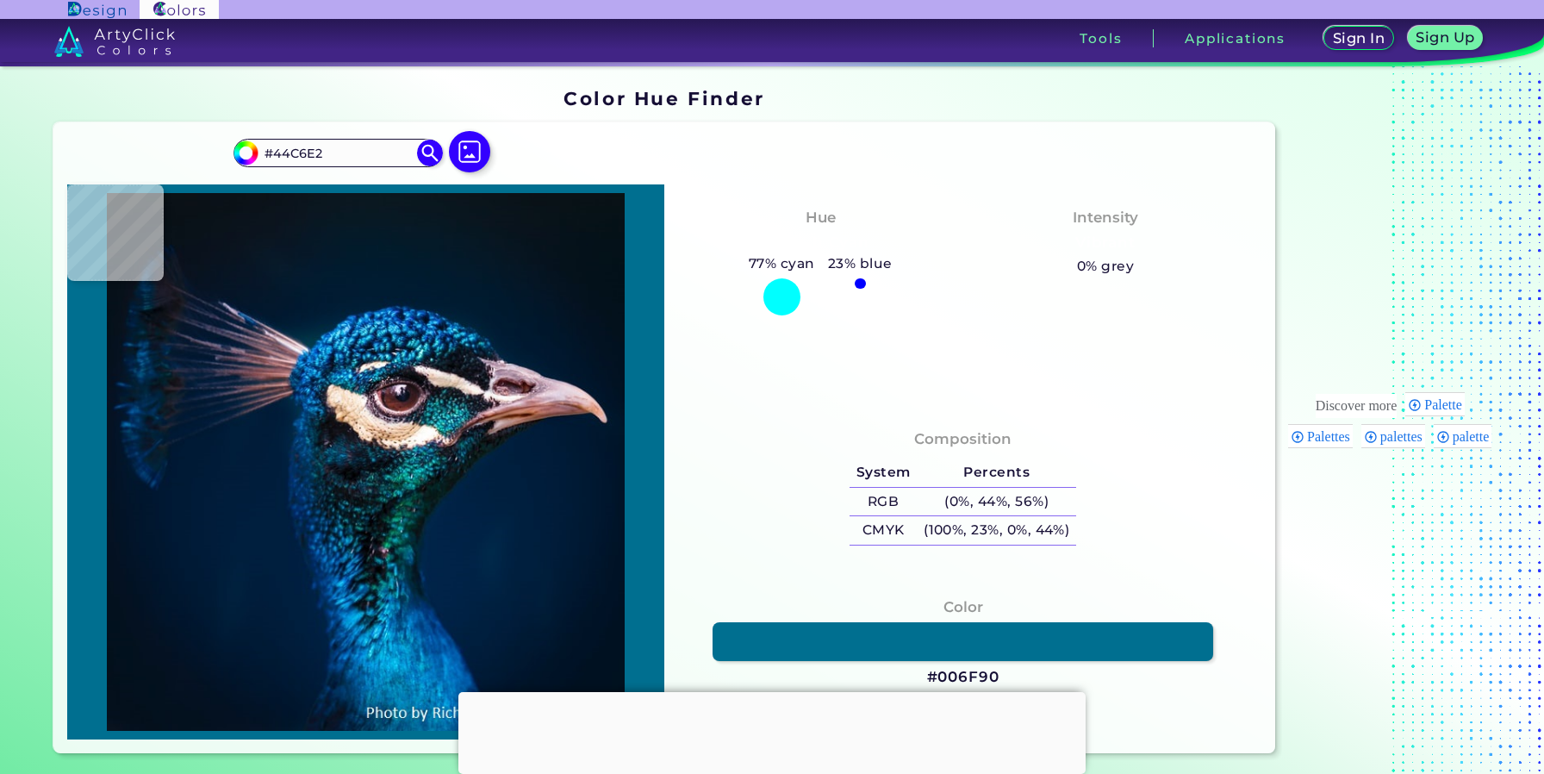
type input "#169BB3"
type input "#319db8"
type input "#319DB8"
type input "#043d5b"
type input "#043D5B"
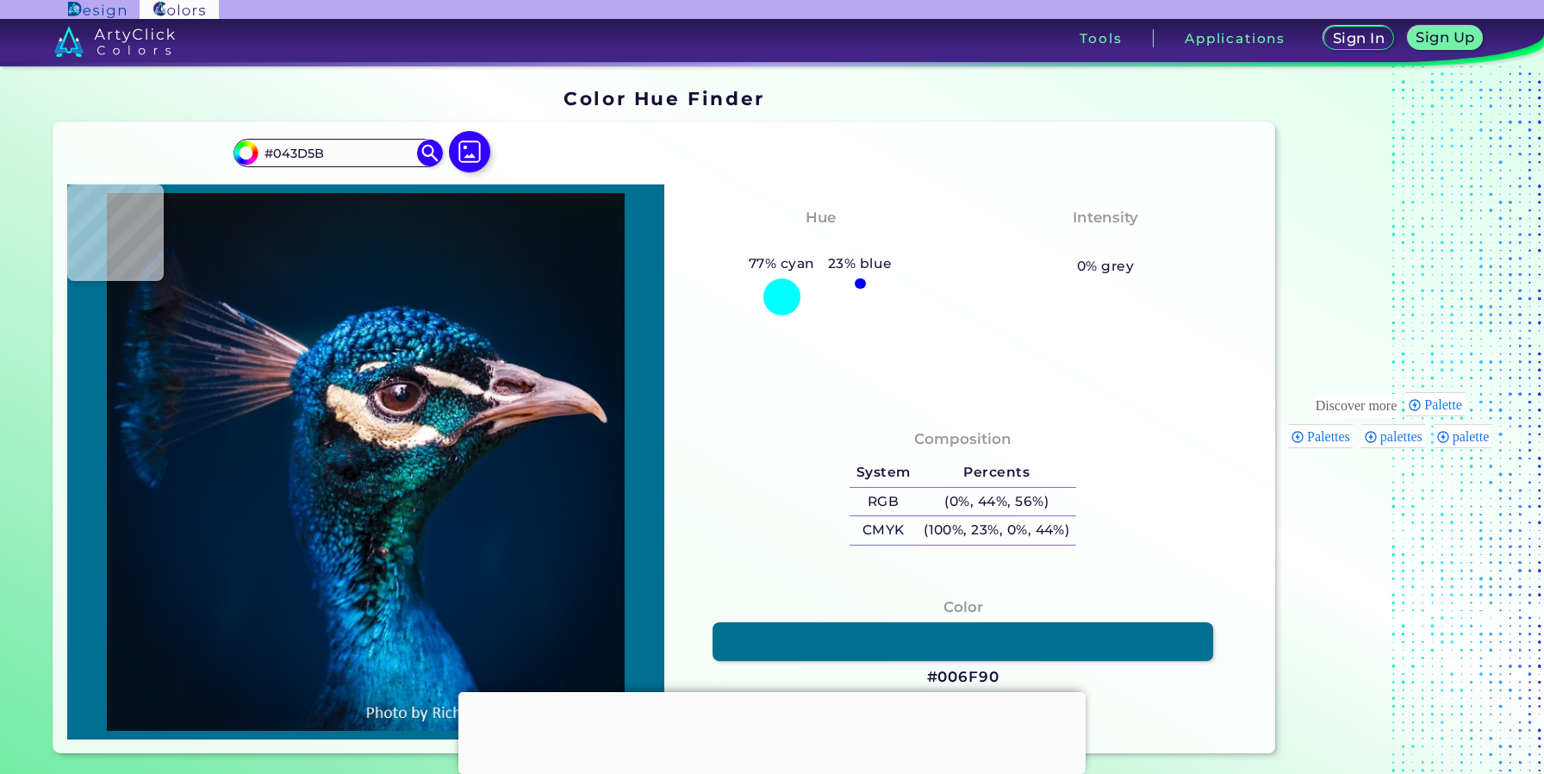
type input "#022544"
type input "#031c36"
type input "#031C36"
type input "#08213d"
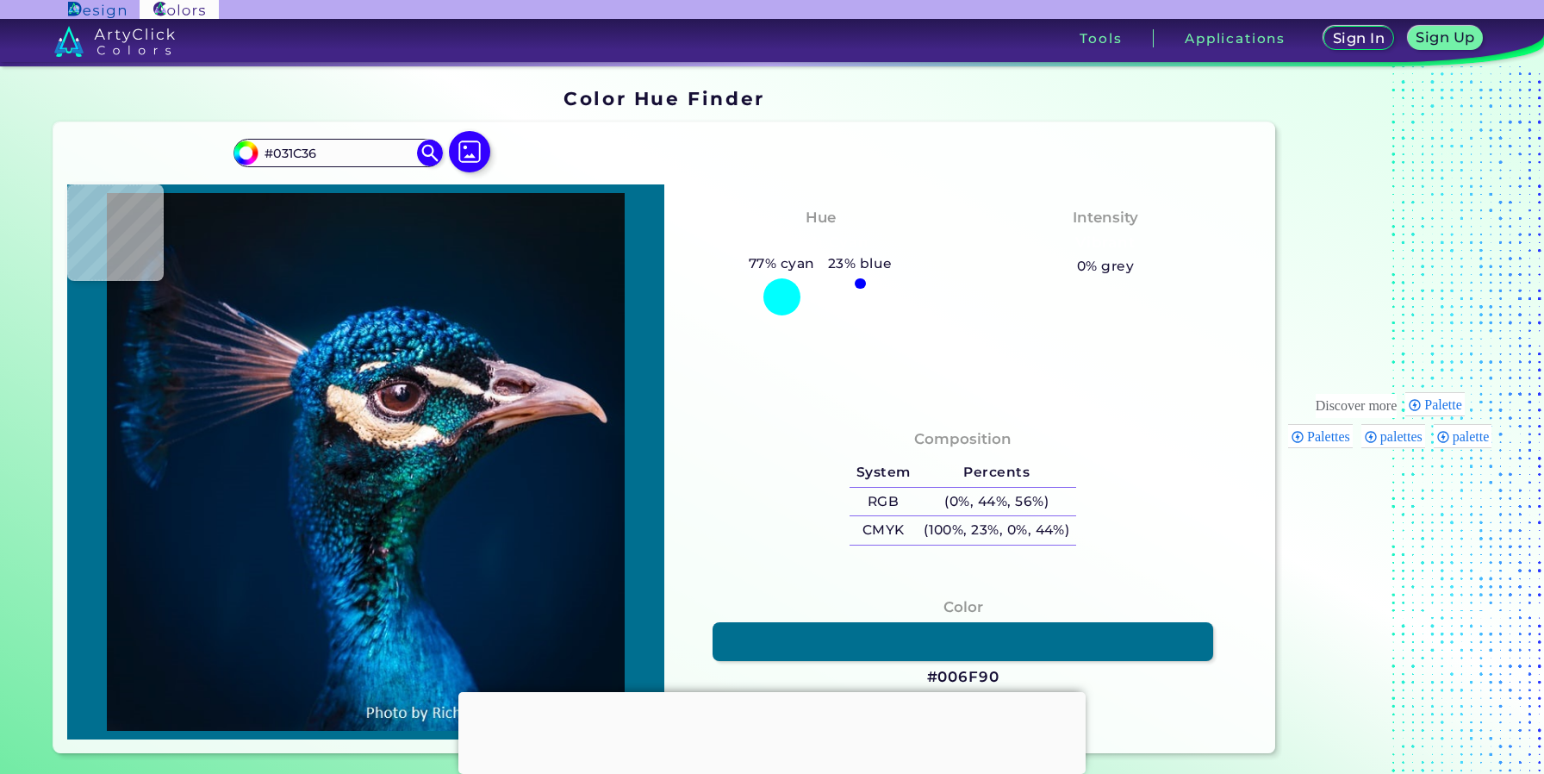
type input "#08213D"
type input "#0f305a"
type input "#0F305A"
type input "#08346c"
type input "#08346C"
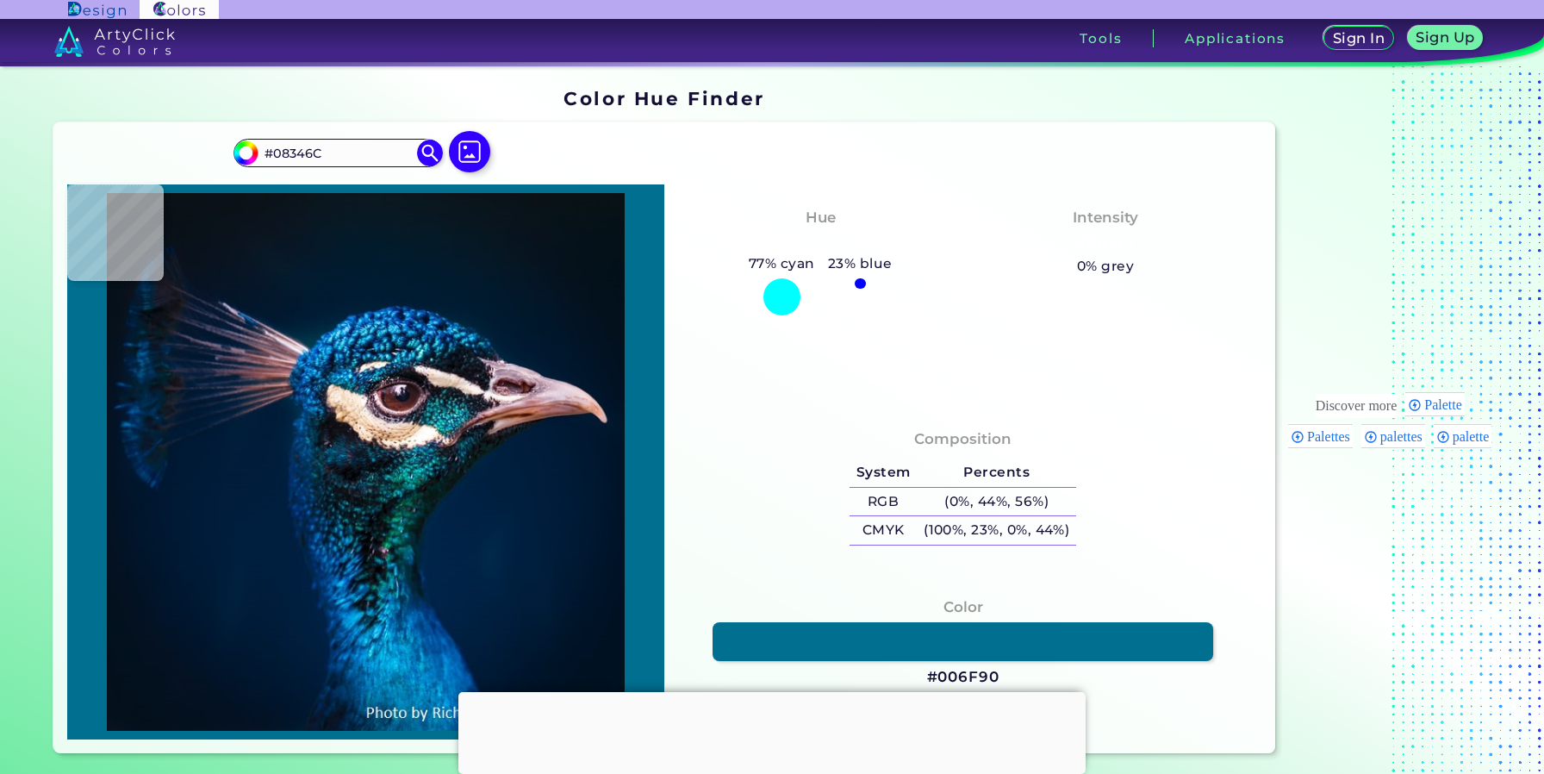
type input "#094b8b"
type input "#094B8B"
type input "#123b62"
type input "#123B62"
type input "#031b3d"
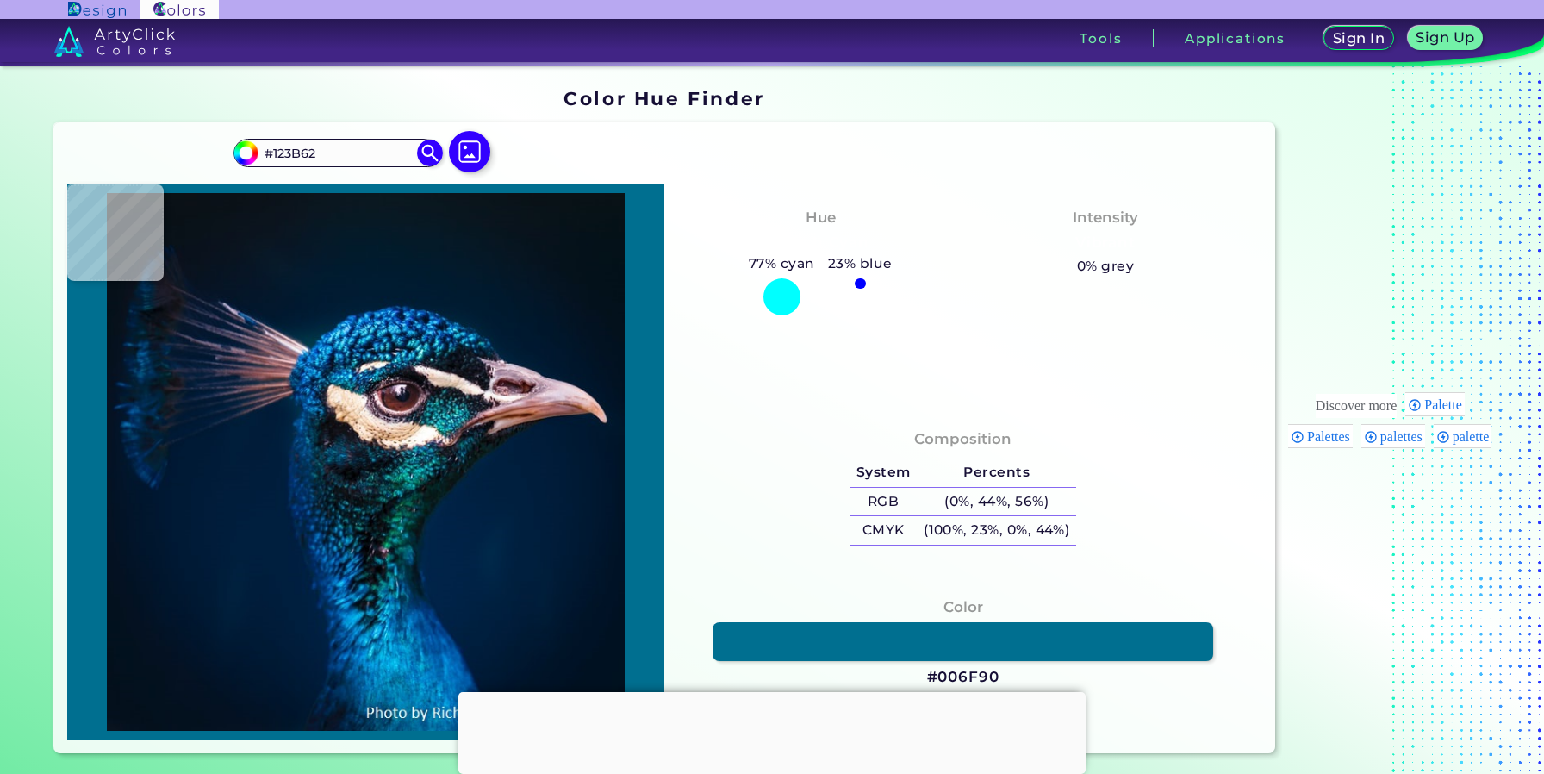
type input "#031B3D"
type input "#0f5f91"
type input "#0F5F91"
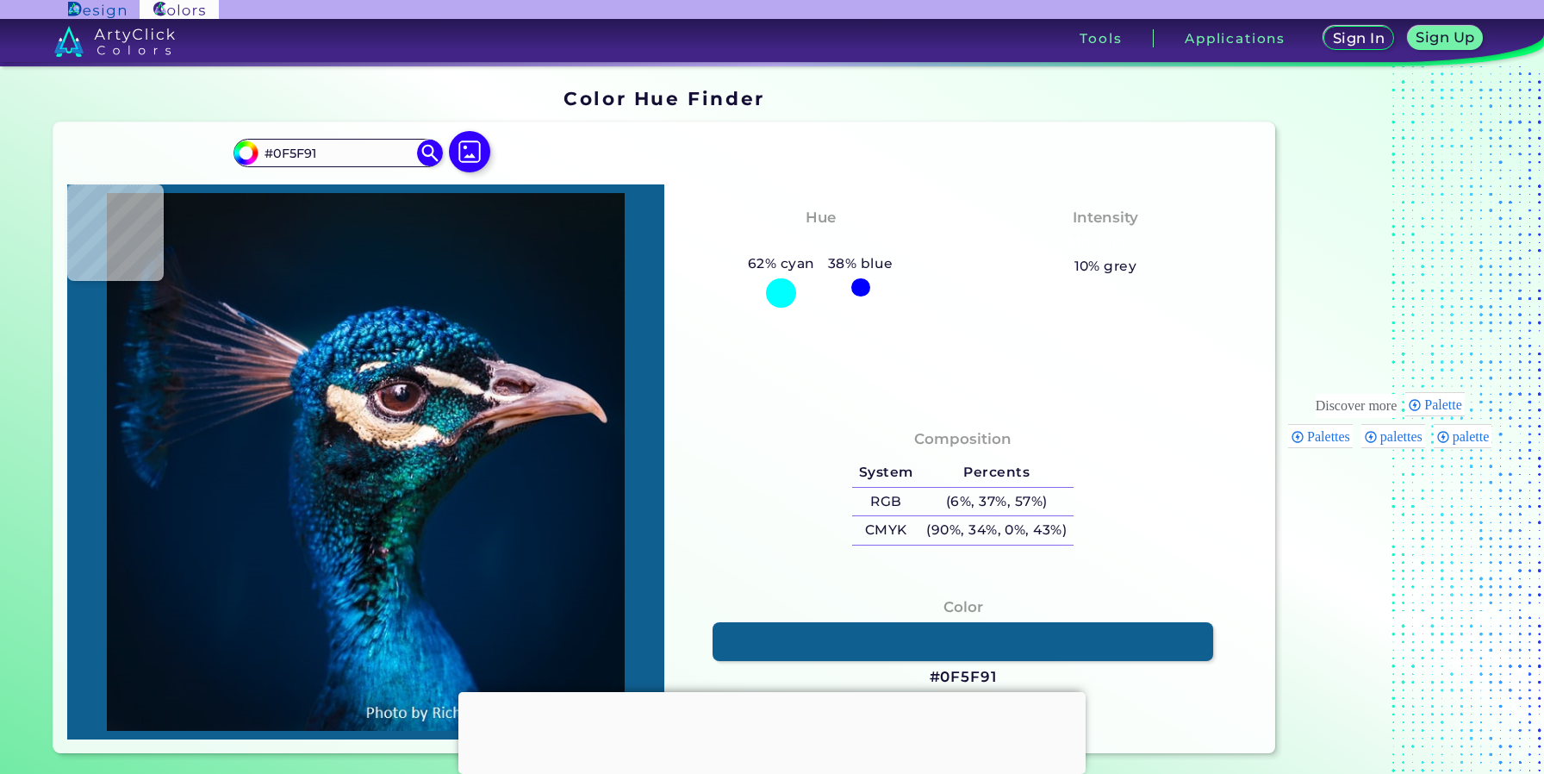
type input "#27a4d3"
type input "#27A4D3"
type input "#2eaade"
type input "#2EAADE"
type input "#2fb1e5"
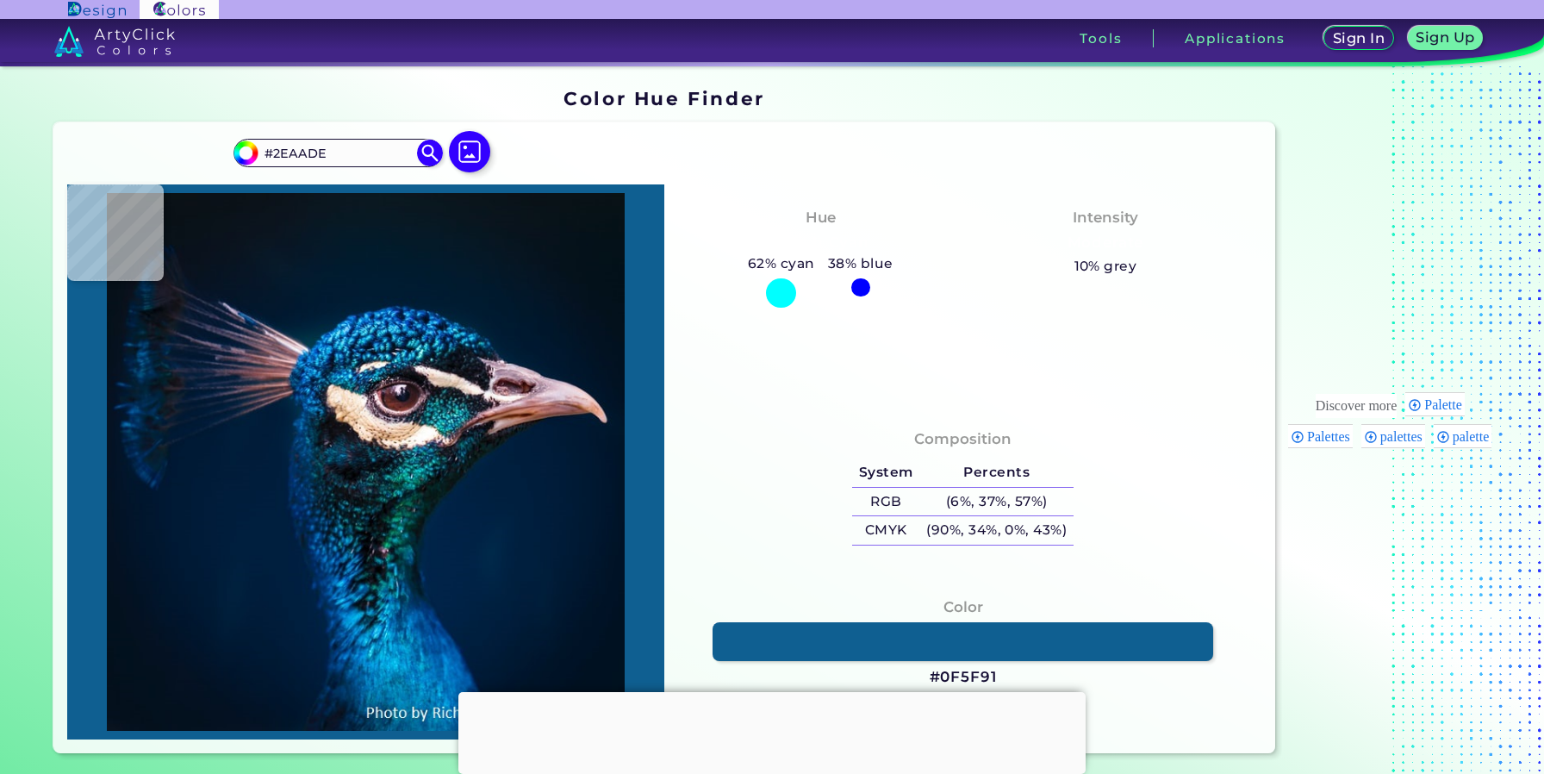
type input "#2FB1E5"
type input "#54dafe"
type input "#54DAFE"
type input "#2198bb"
type input "#2198BB"
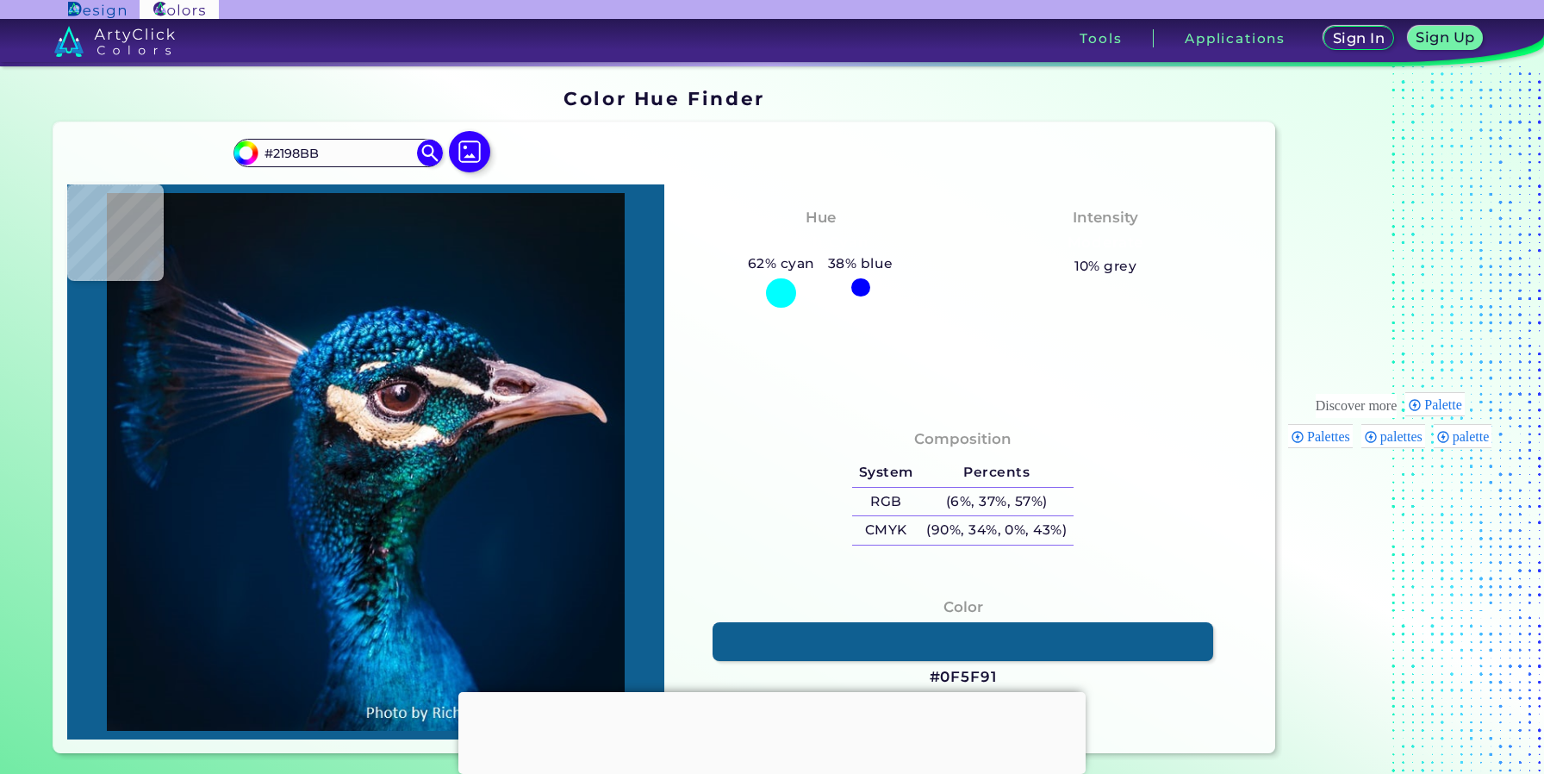
type input "#03457e"
type input "#03457E"
type input "#3799d2"
type input "#3799D2"
type input "#157ebf"
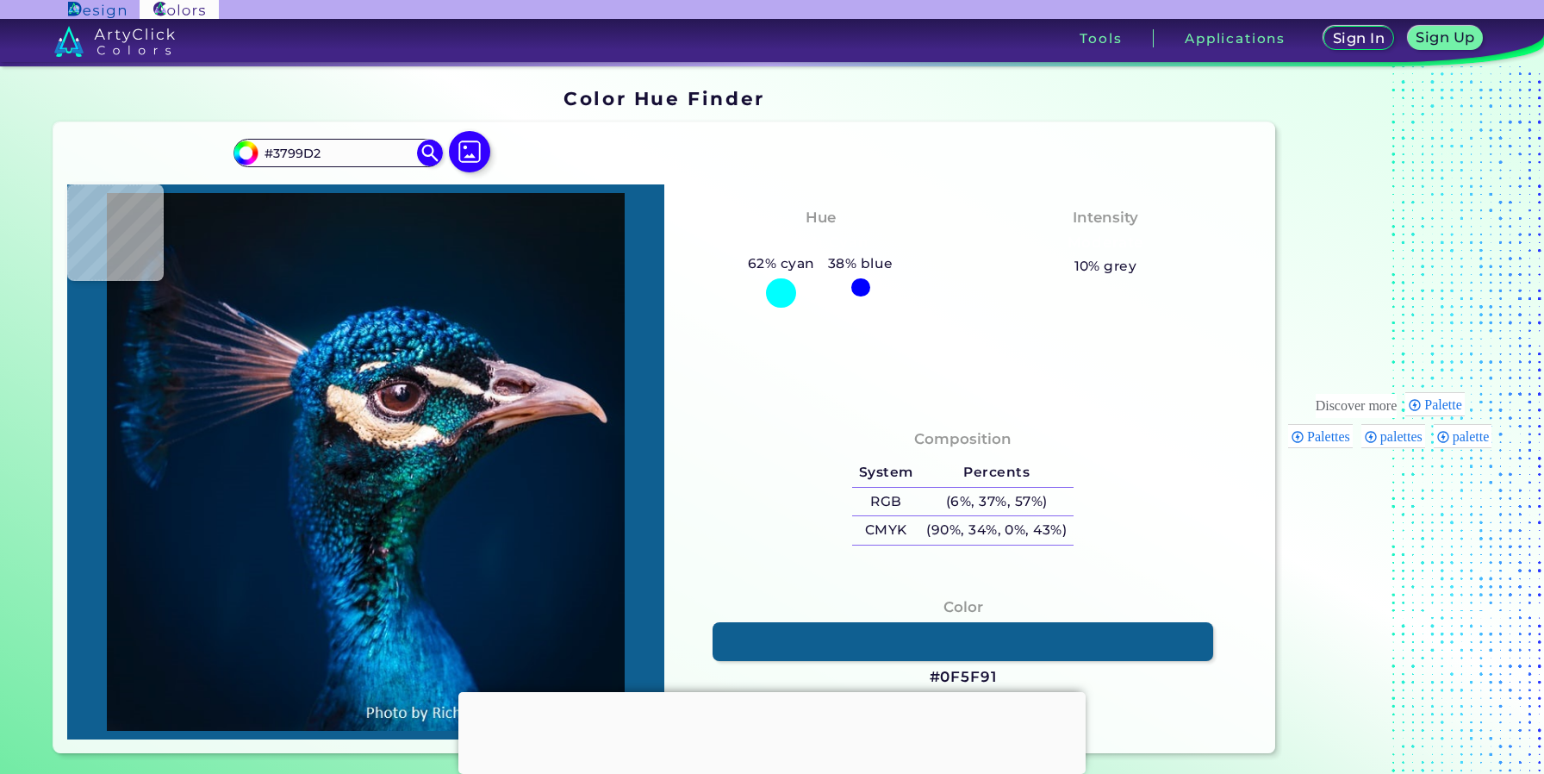
type input "#157EBF"
type input "#025191"
type input "#0a589a"
type input "#0A589A"
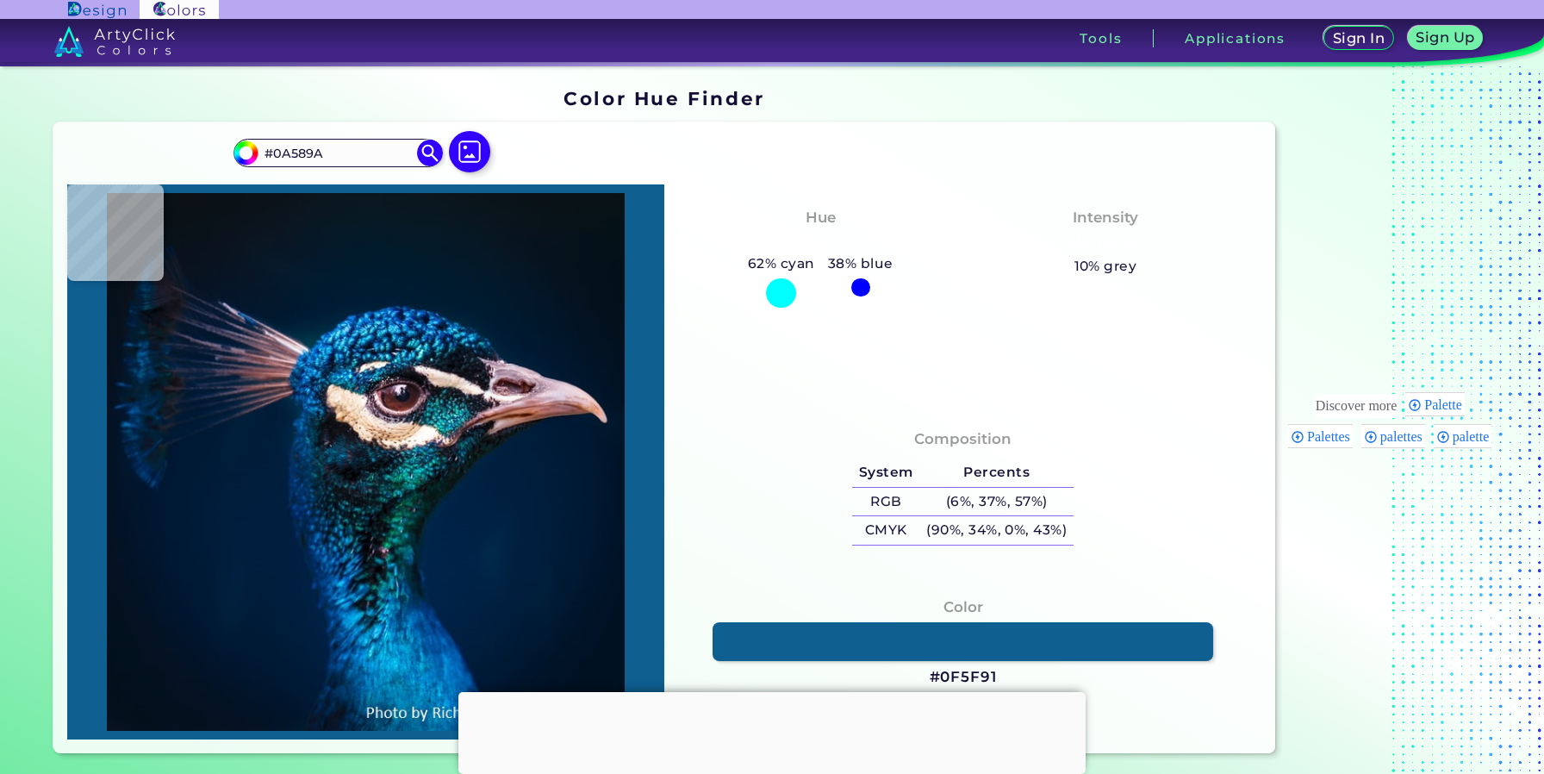
type input "#57d1f2"
type input "#57D1F2"
type input "#02427b"
type input "#02427B"
type input "#055697"
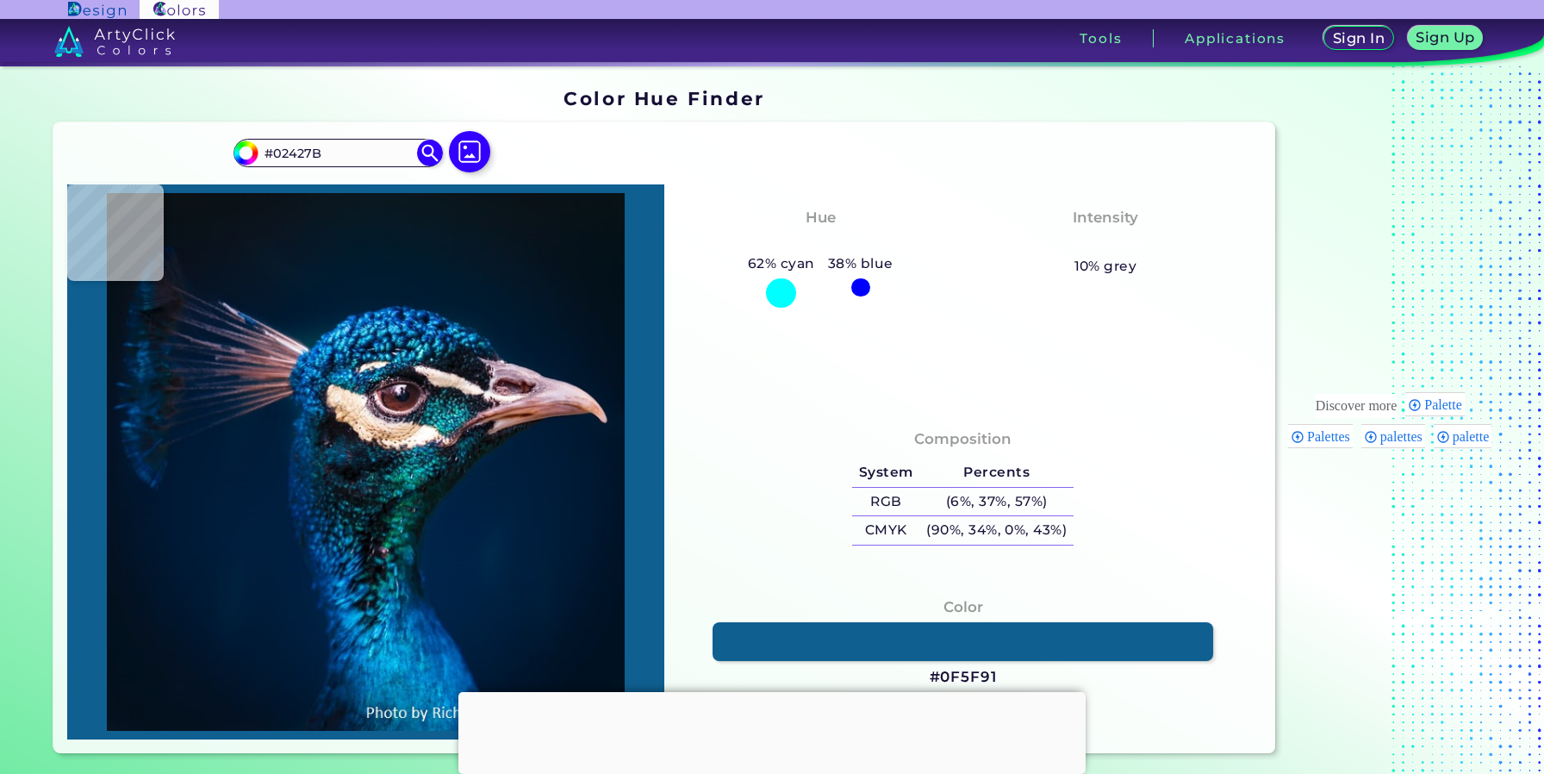
type input "#055697"
type input "#3fa9ed"
type input "#3FA9ED"
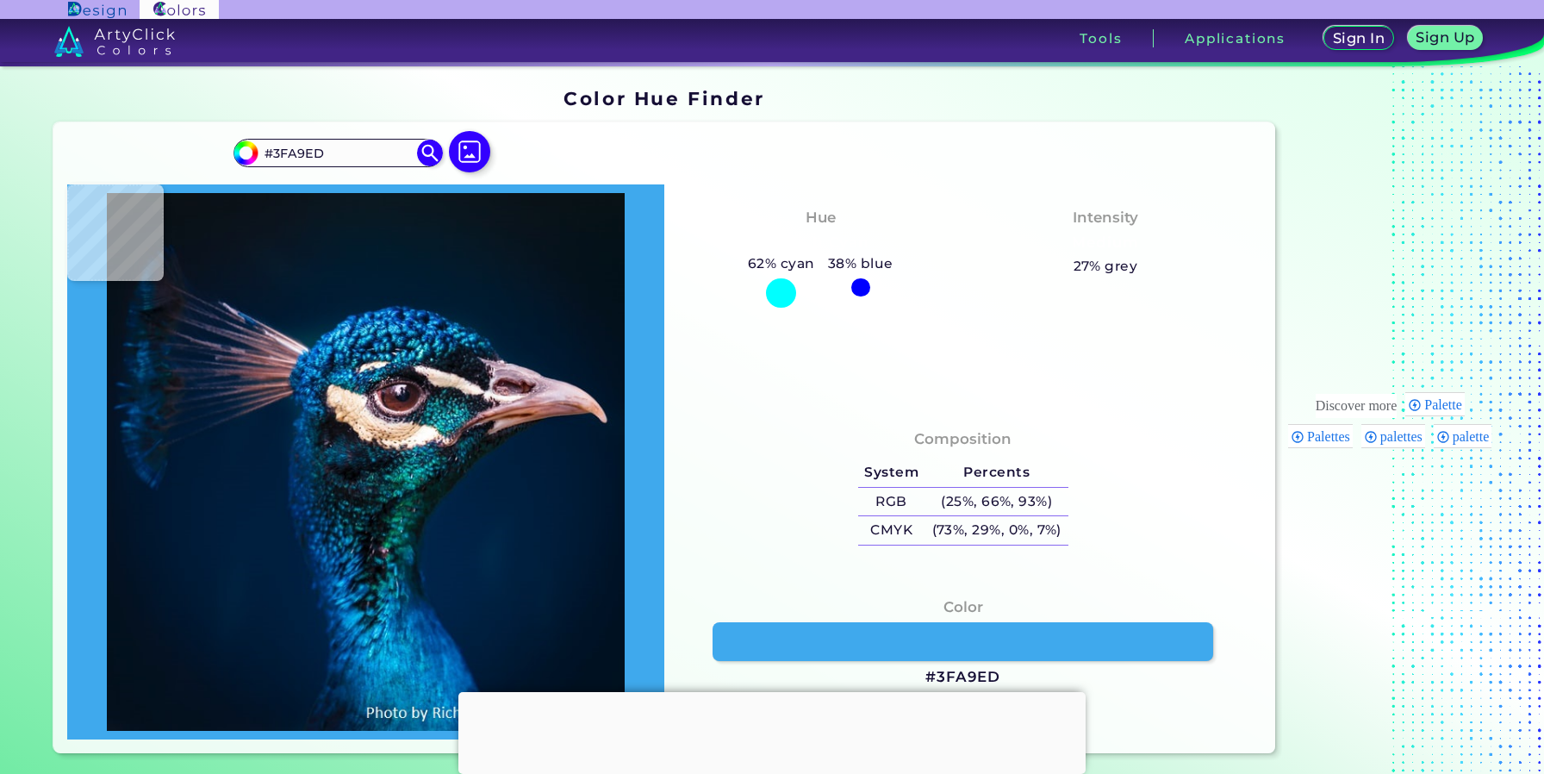
type input "#6cd5fb"
type input "#6CD5FB"
type input "#60c3f0"
type input "#60C3F0"
type input "#02558d"
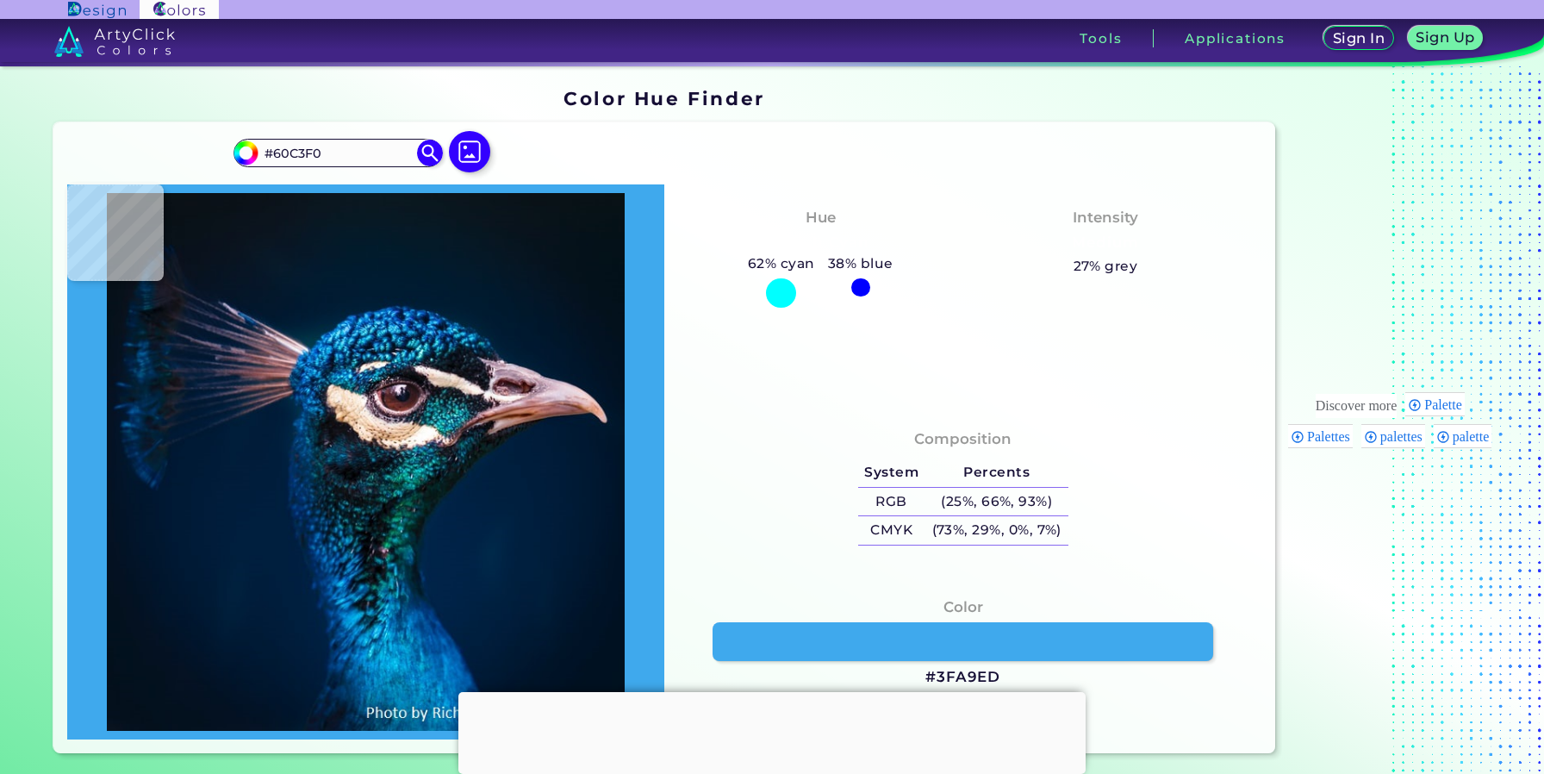
type input "#02558D"
type input "#3981bc"
type input "#3981BC"
type input "#00316e"
type input "#00316E"
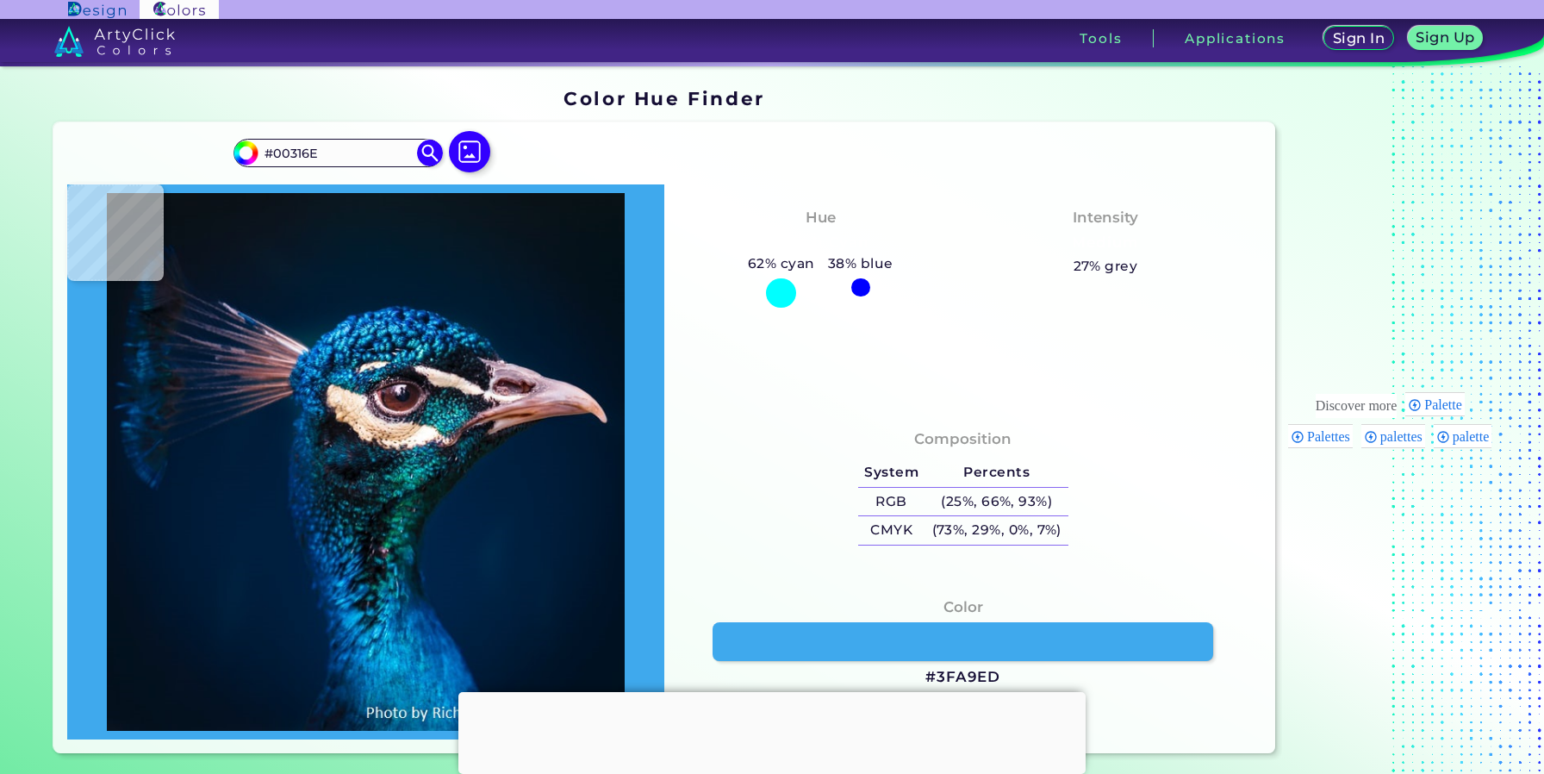
type input "#0e79cb"
type input "#0E79CB"
type input "#00285e"
type input "#00285E"
type input "#00225b"
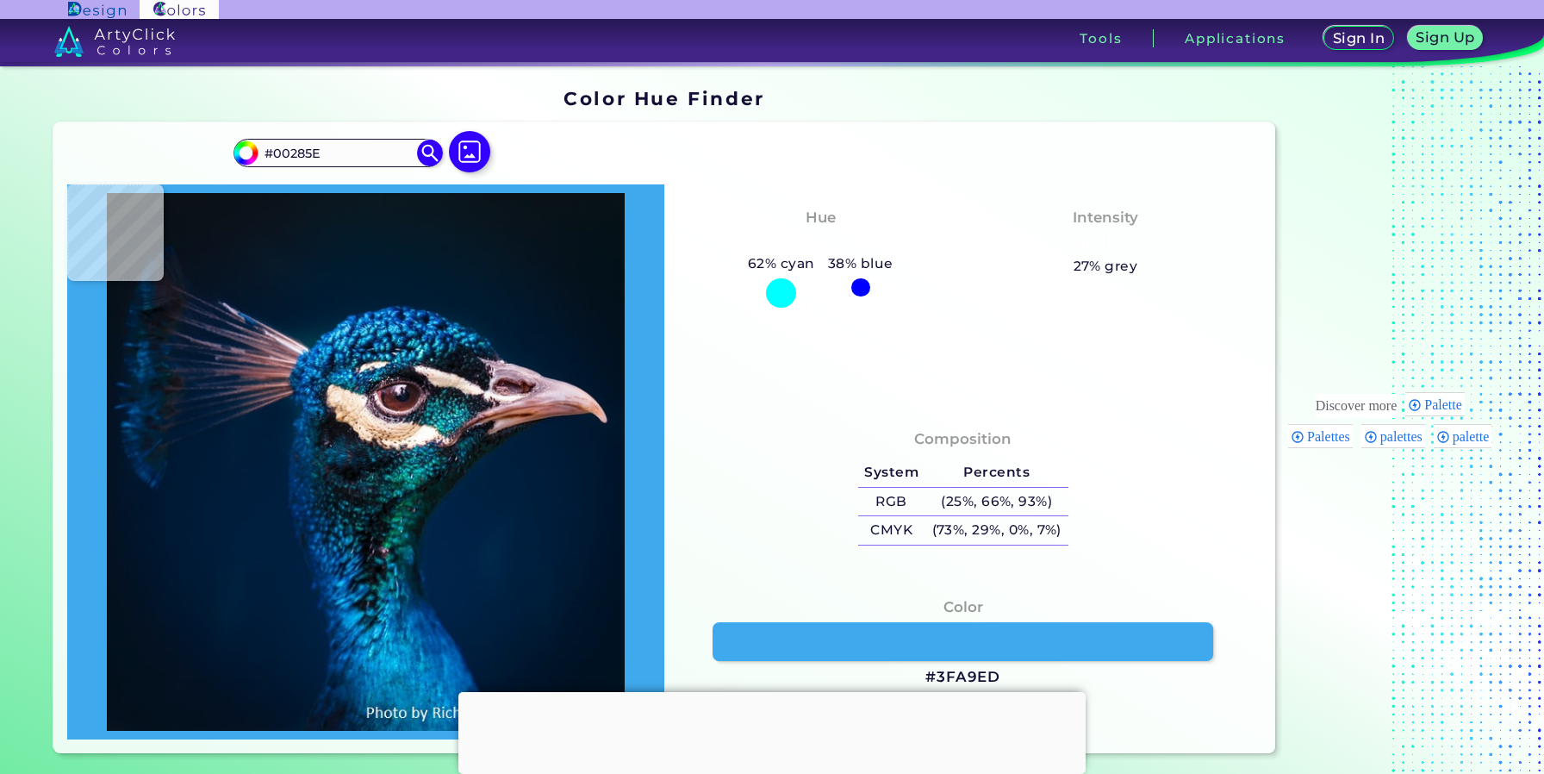
type input "#00225B"
type input "#0761a9"
type input "#0761A9"
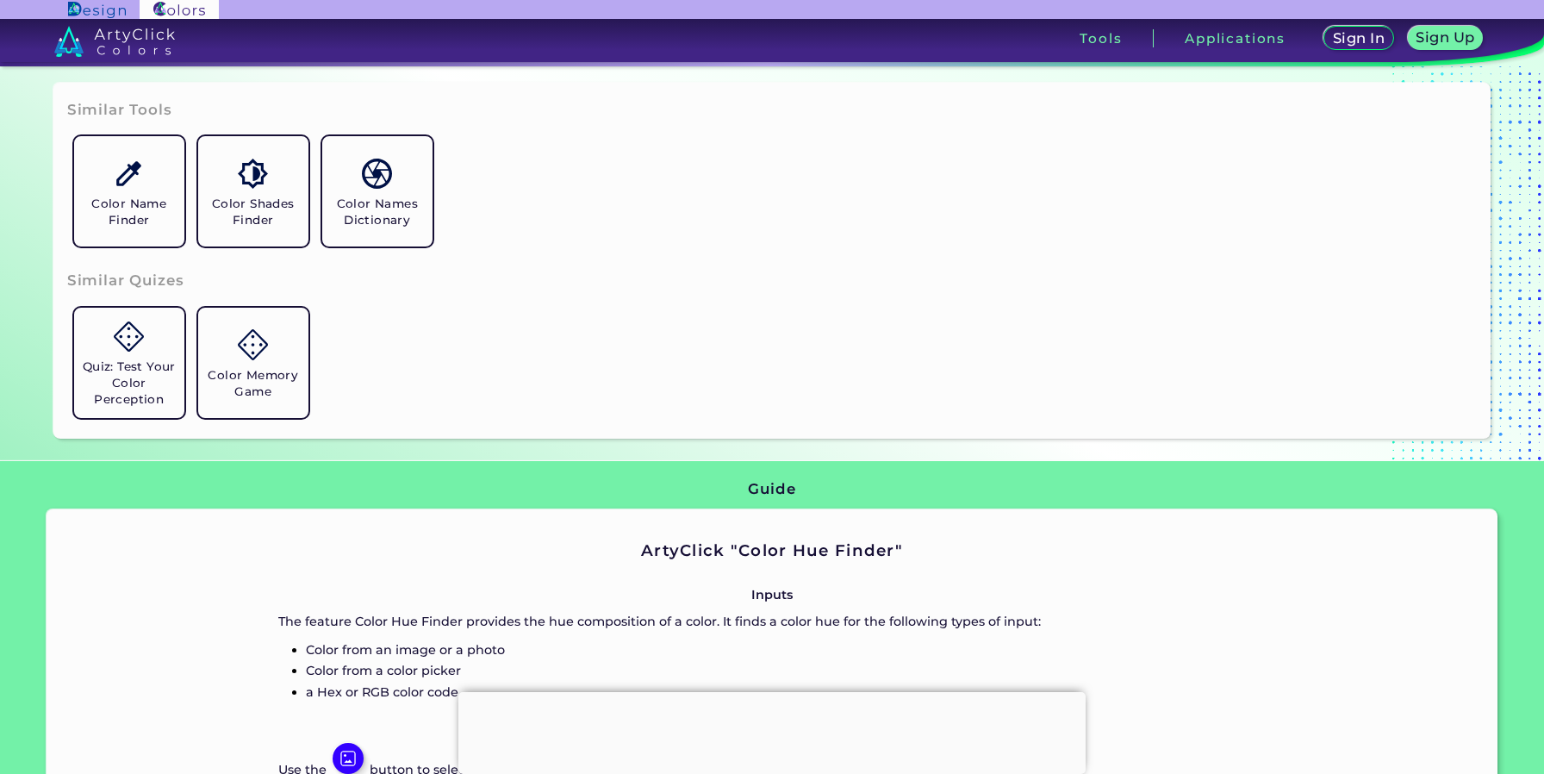
scroll to position [703, 0]
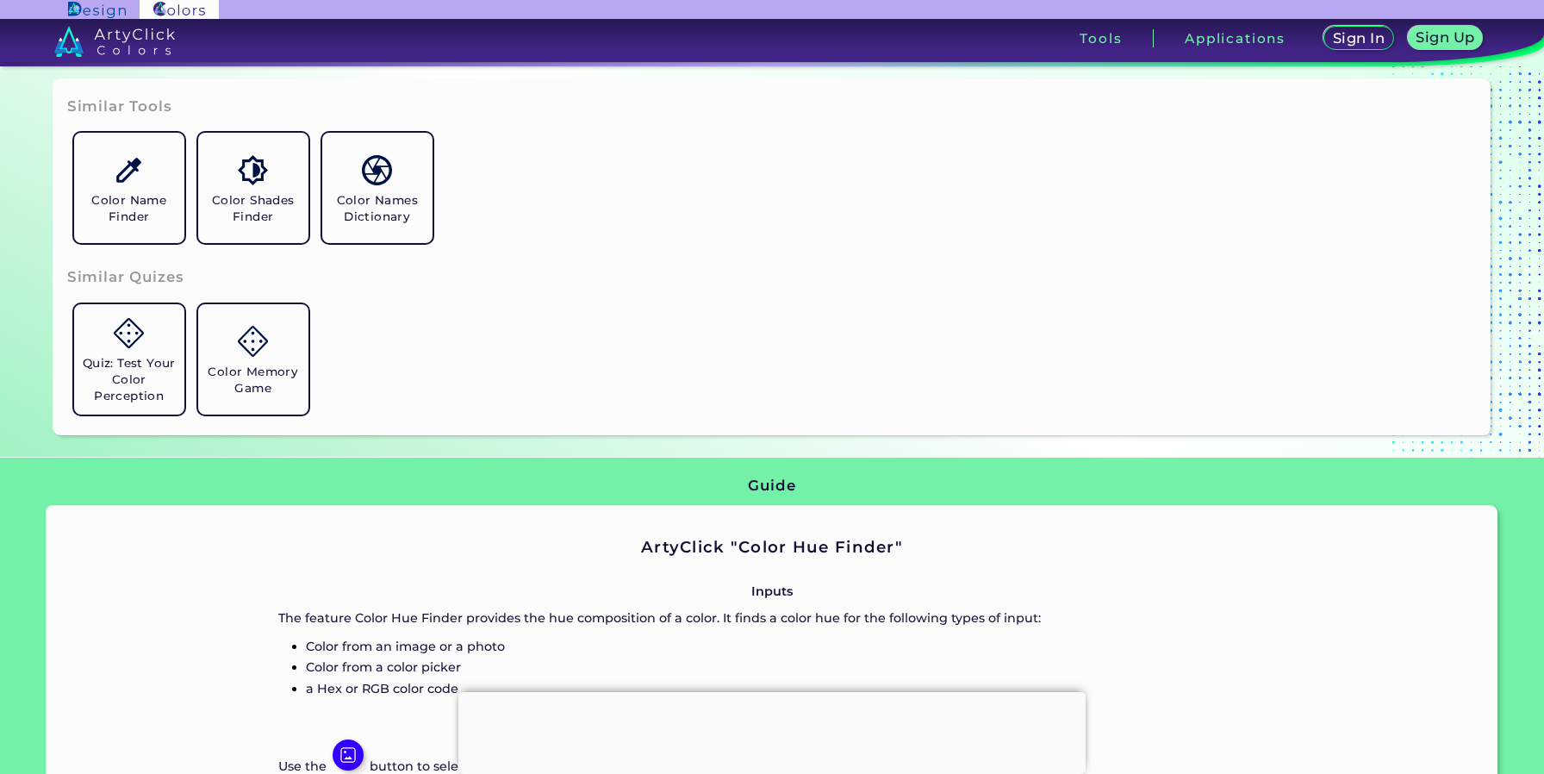
click at [109, 7] on img at bounding box center [97, 10] width 58 height 16
